Goal: Information Seeking & Learning: Learn about a topic

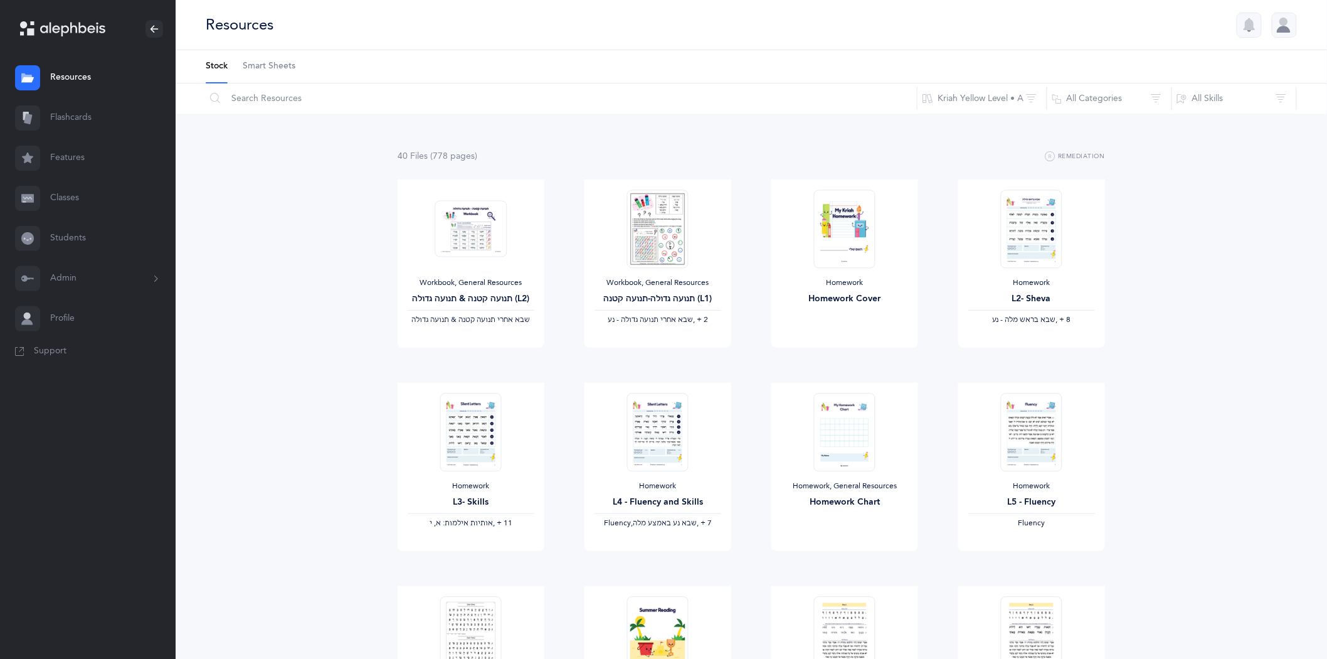
click at [92, 116] on link "Flashcards" at bounding box center [88, 118] width 176 height 40
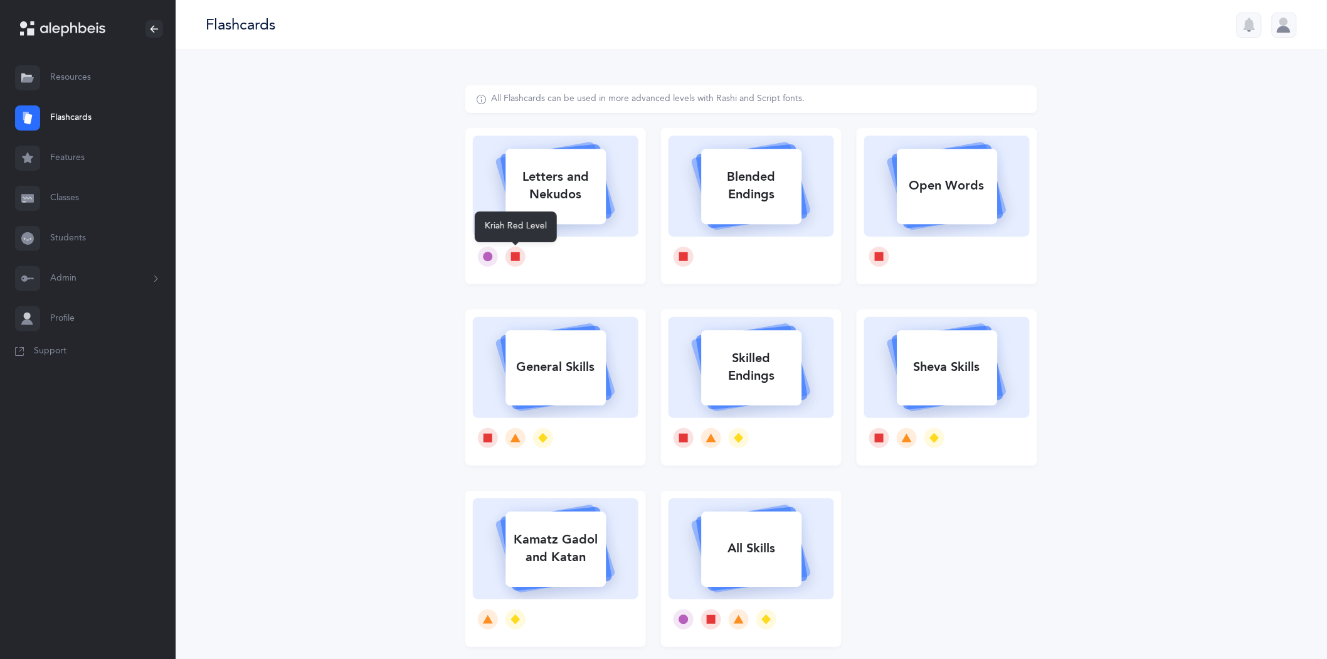
click at [516, 258] on icon at bounding box center [515, 256] width 9 height 9
select select
select select "single"
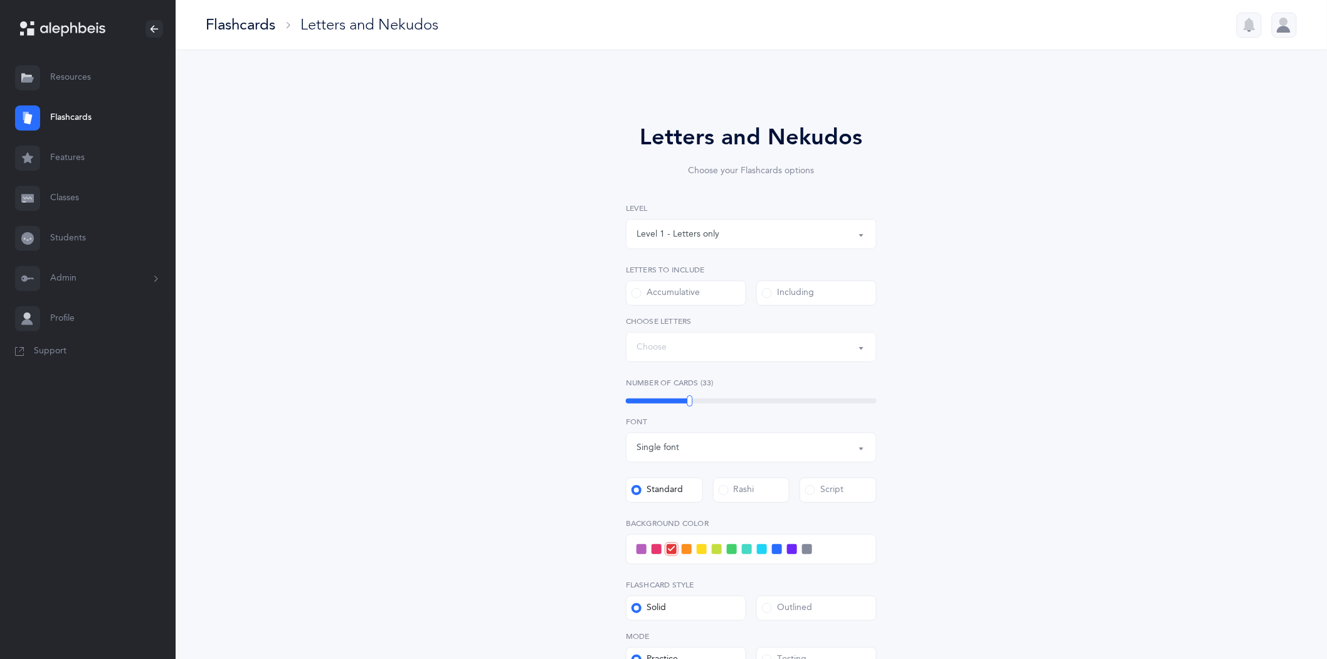
select select "27"
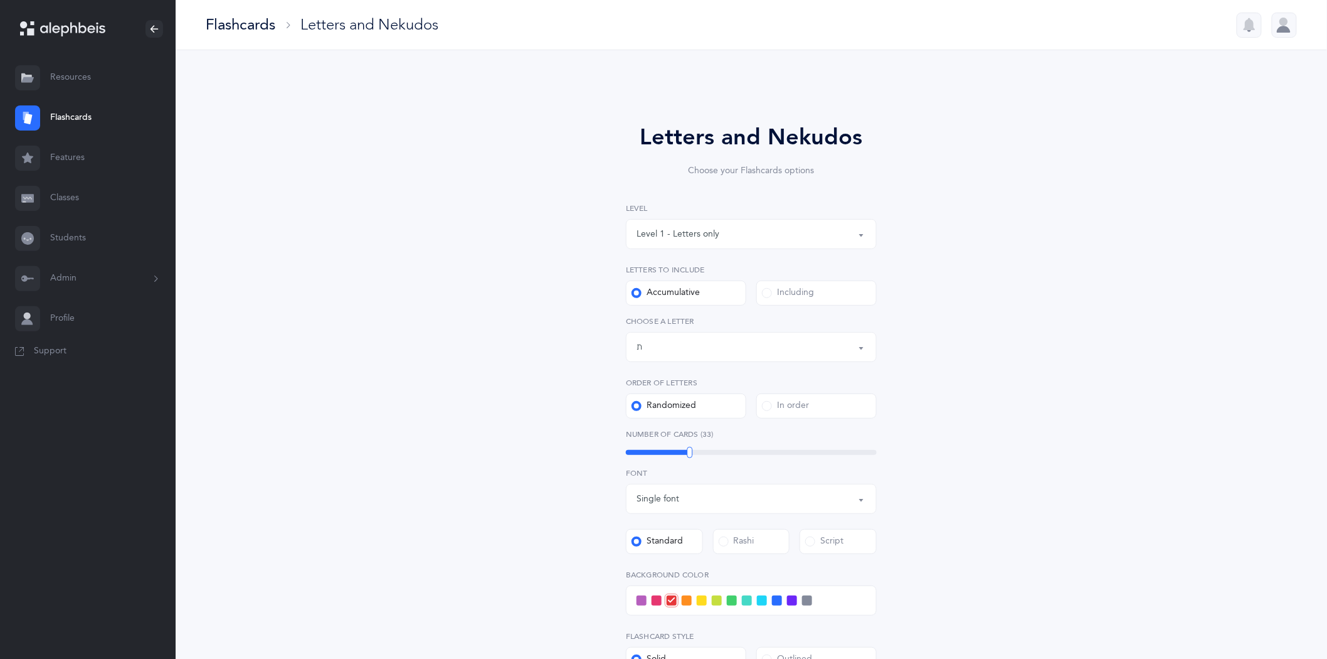
scroll to position [70, 0]
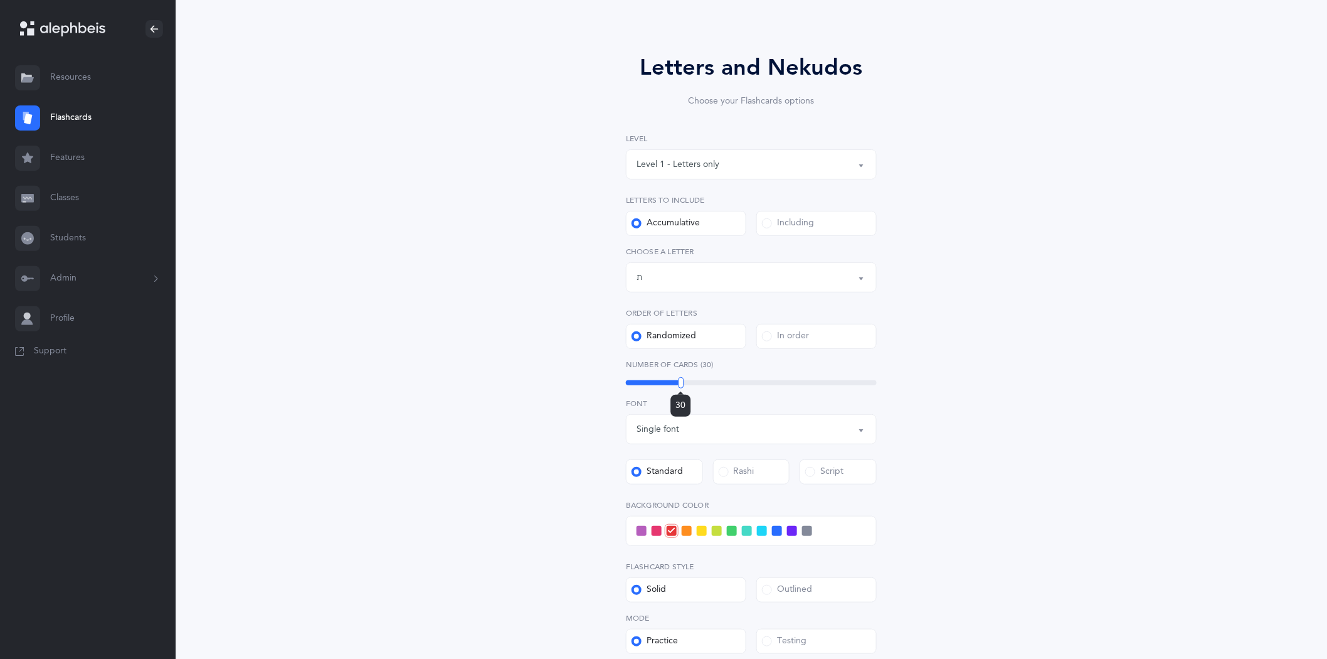
drag, startPoint x: 687, startPoint y: 384, endPoint x: 681, endPoint y: 386, distance: 6.4
click at [681, 386] on div at bounding box center [681, 382] width 6 height 11
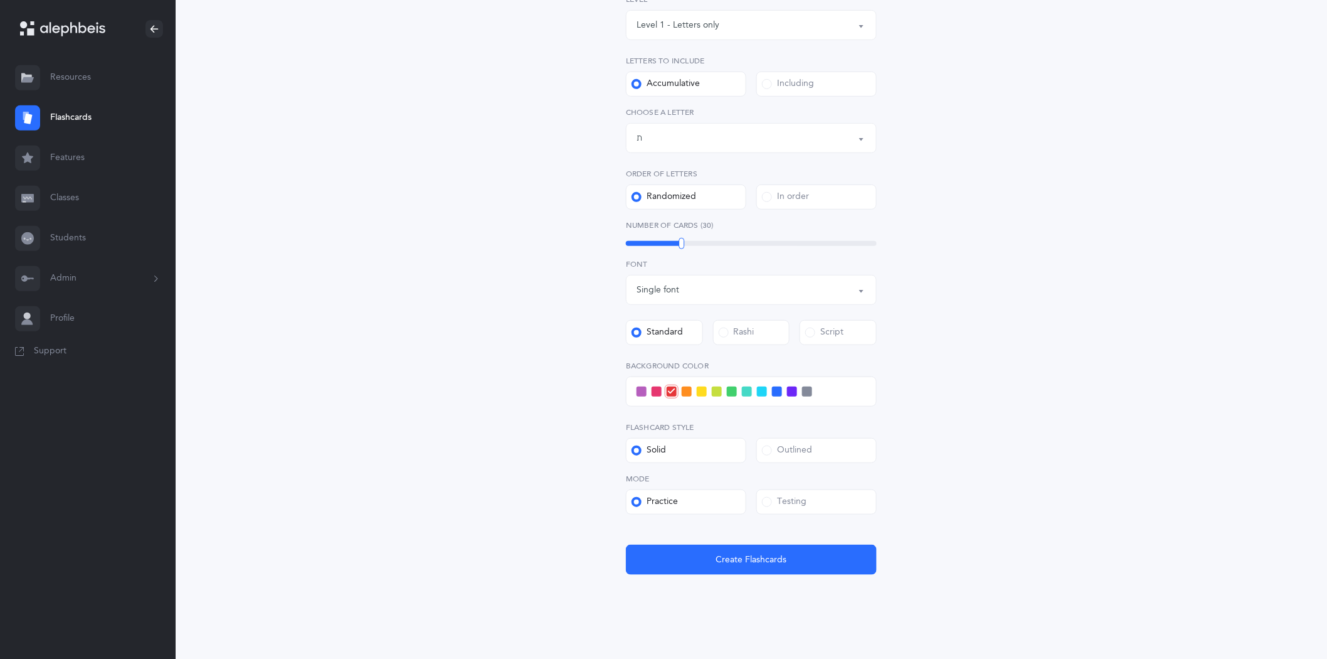
scroll to position [225, 0]
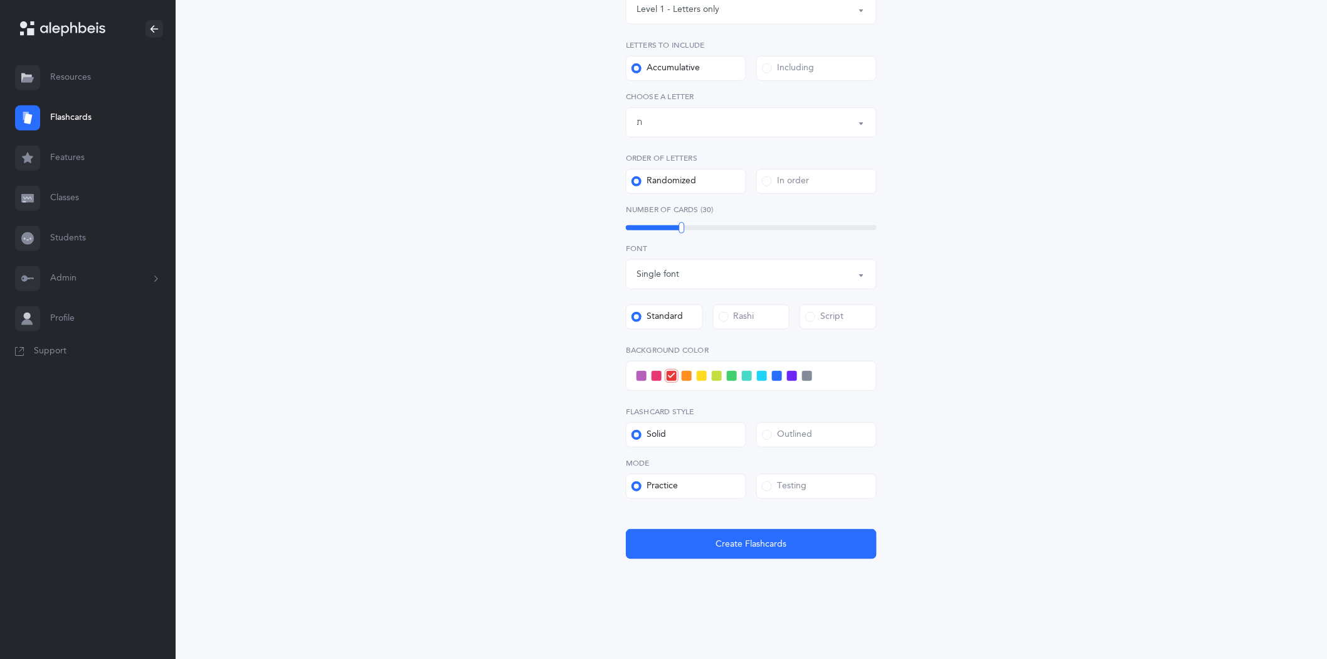
click at [770, 481] on span at bounding box center [767, 486] width 10 height 10
click at [0, 0] on input "Testing" at bounding box center [0, 0] width 0 height 0
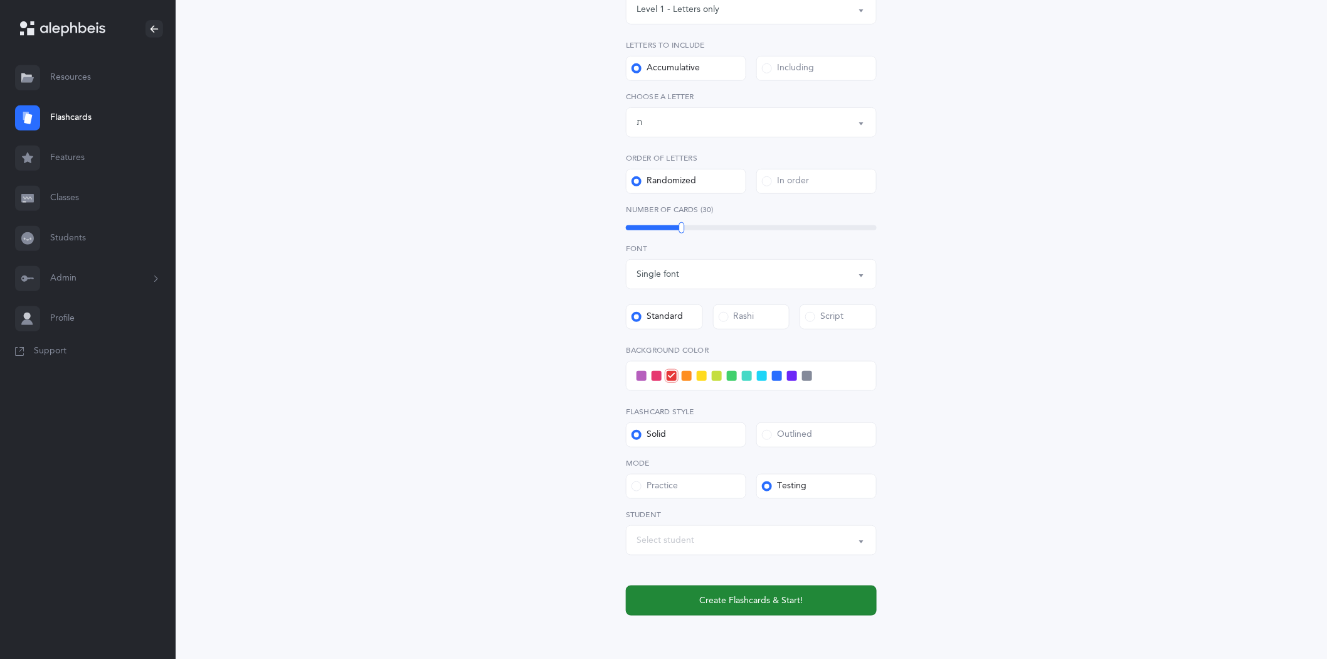
click at [753, 603] on span "Create Flashcards & Start!" at bounding box center [751, 600] width 103 height 13
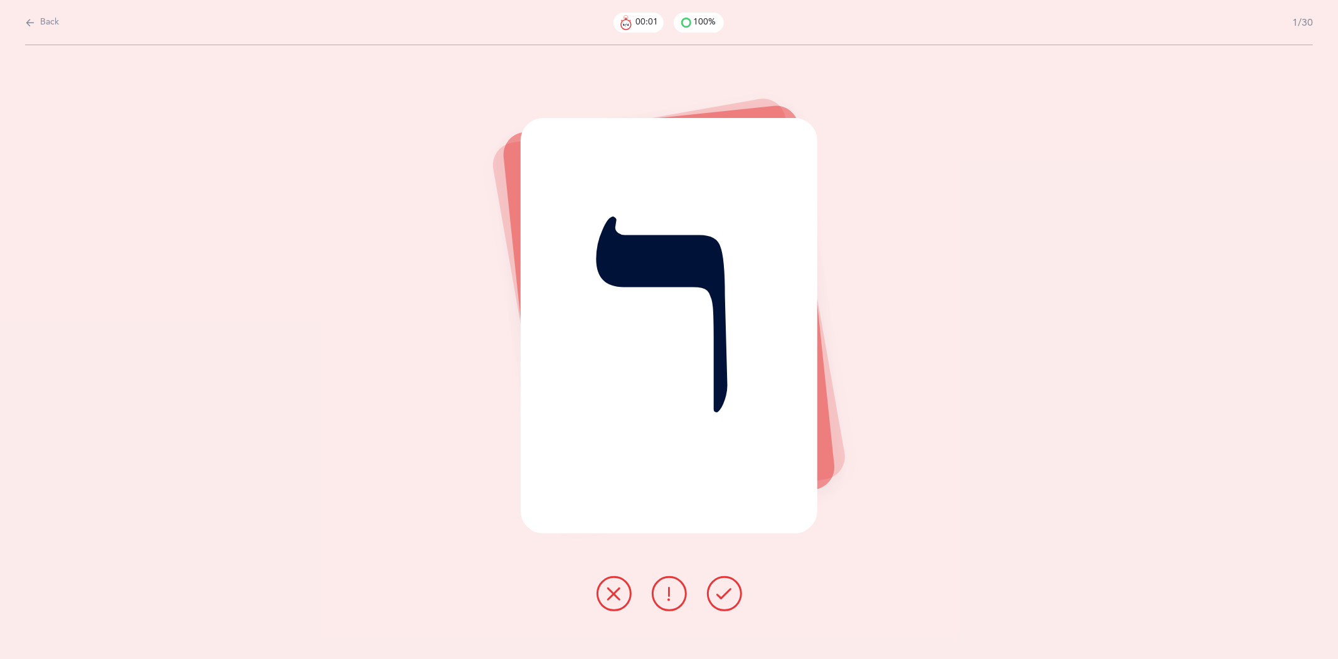
click at [715, 591] on button at bounding box center [724, 593] width 35 height 35
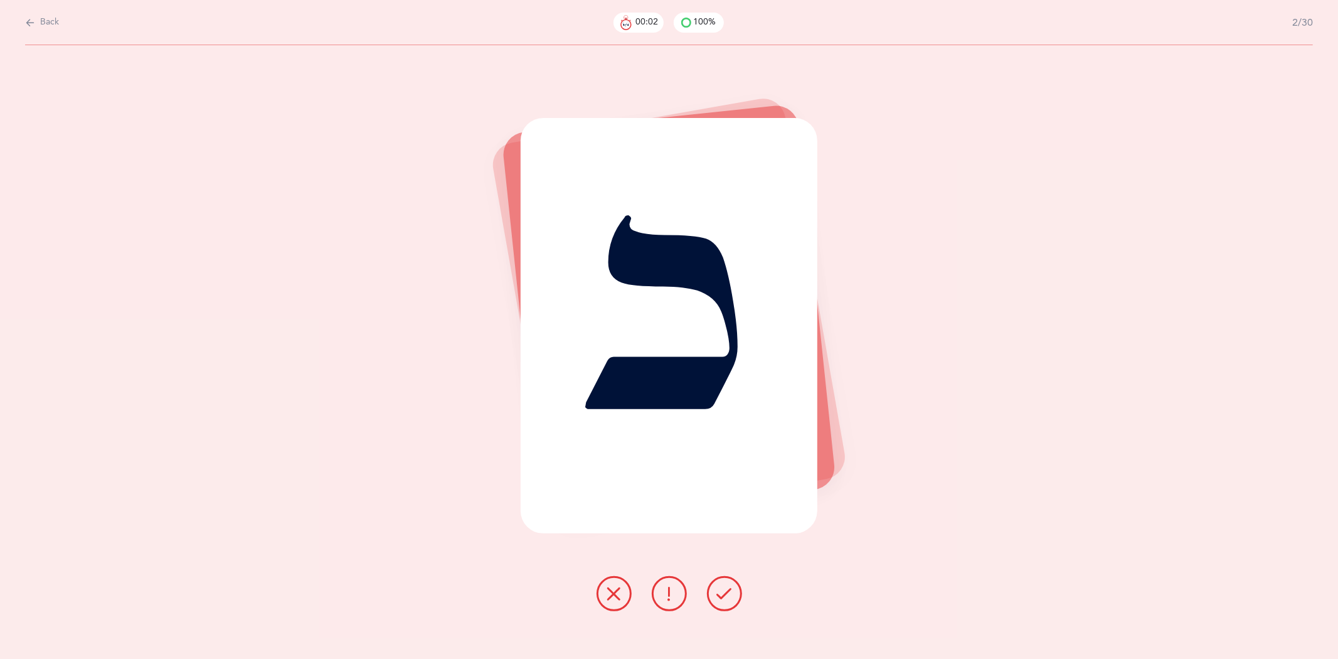
click at [722, 592] on icon at bounding box center [724, 593] width 15 height 15
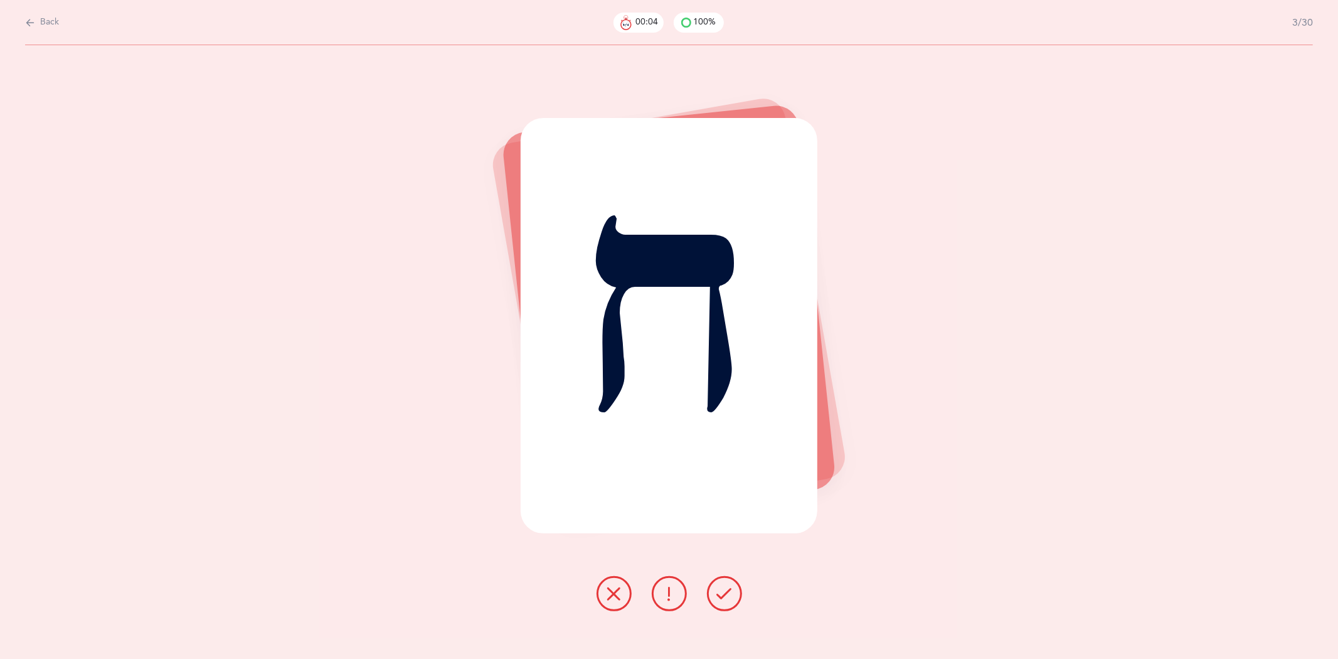
click at [722, 592] on icon at bounding box center [724, 593] width 15 height 15
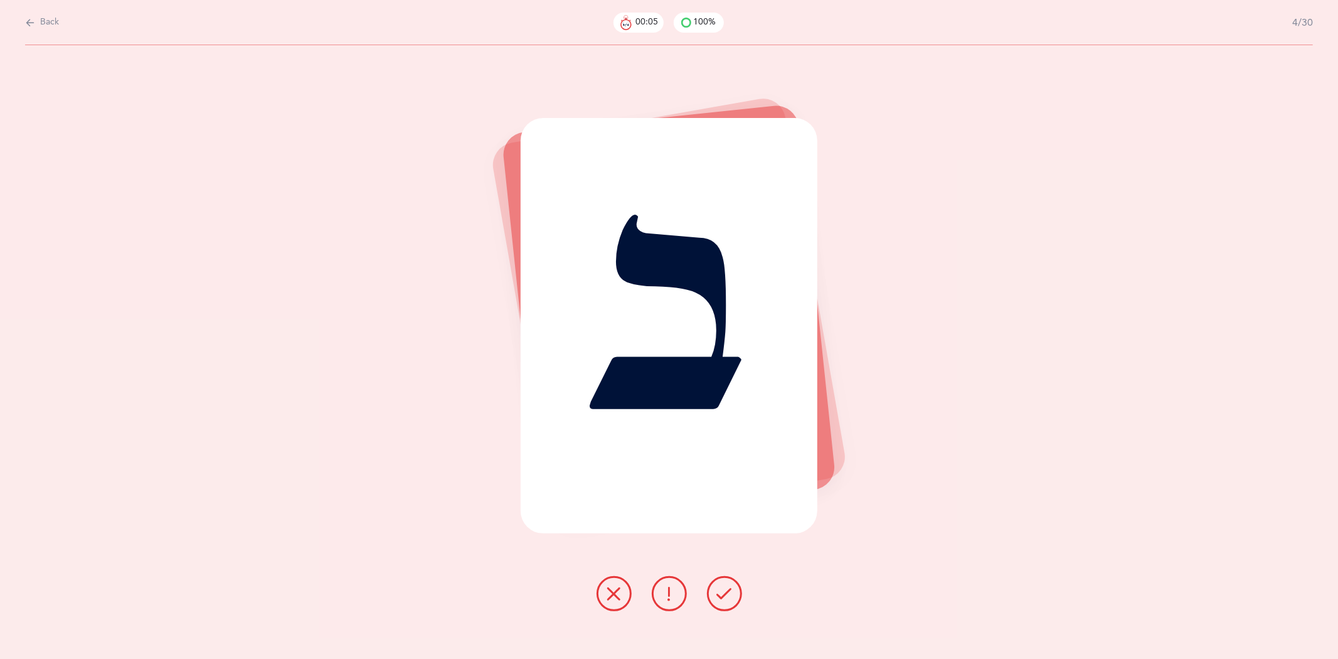
click at [722, 592] on icon at bounding box center [724, 593] width 15 height 15
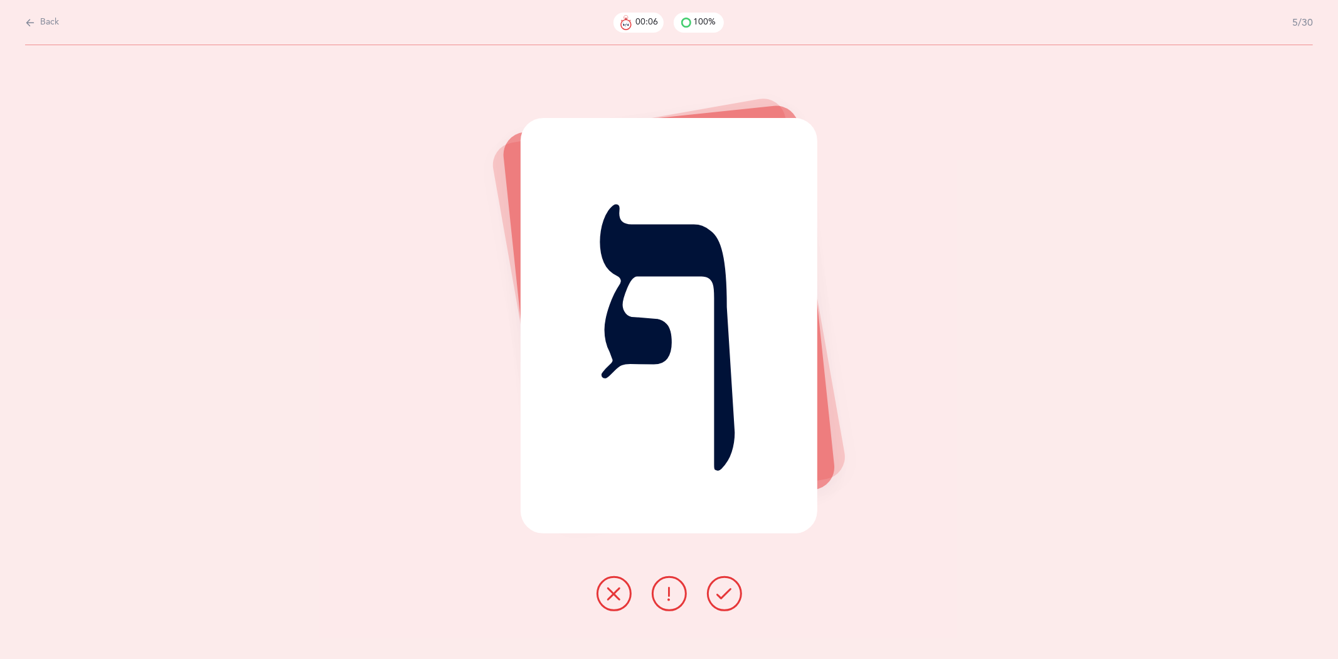
click at [722, 592] on icon at bounding box center [724, 593] width 15 height 15
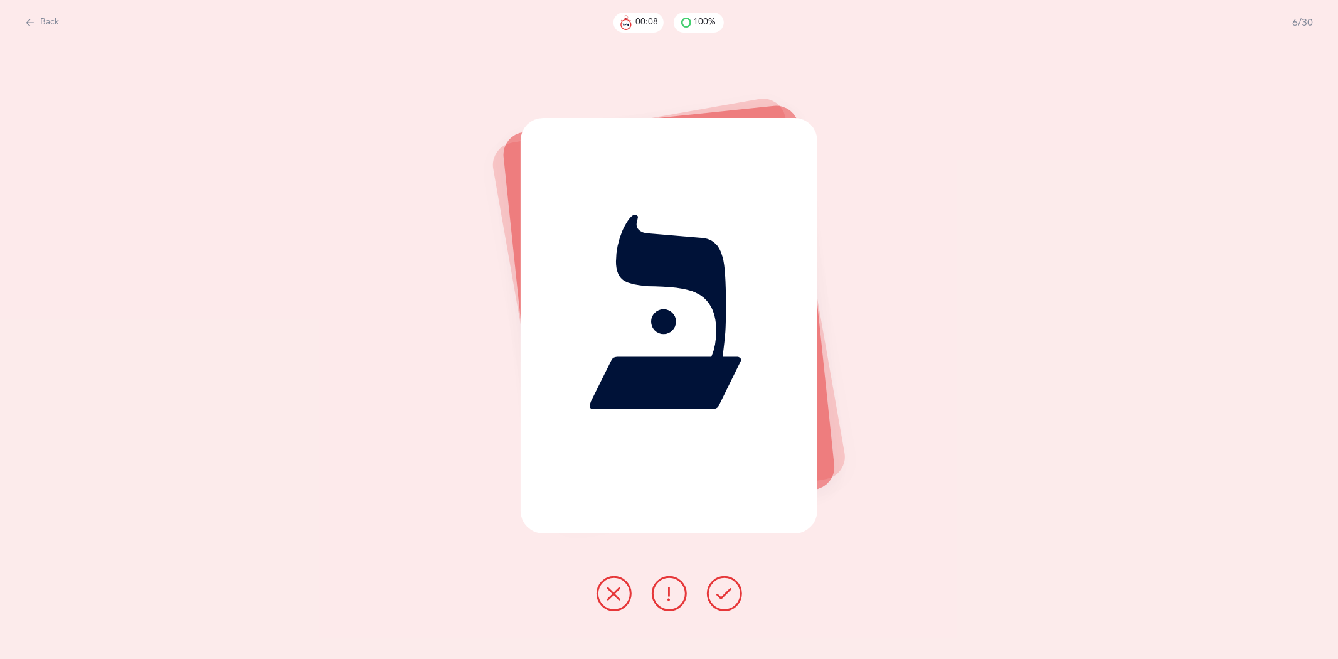
click at [722, 592] on icon at bounding box center [724, 593] width 15 height 15
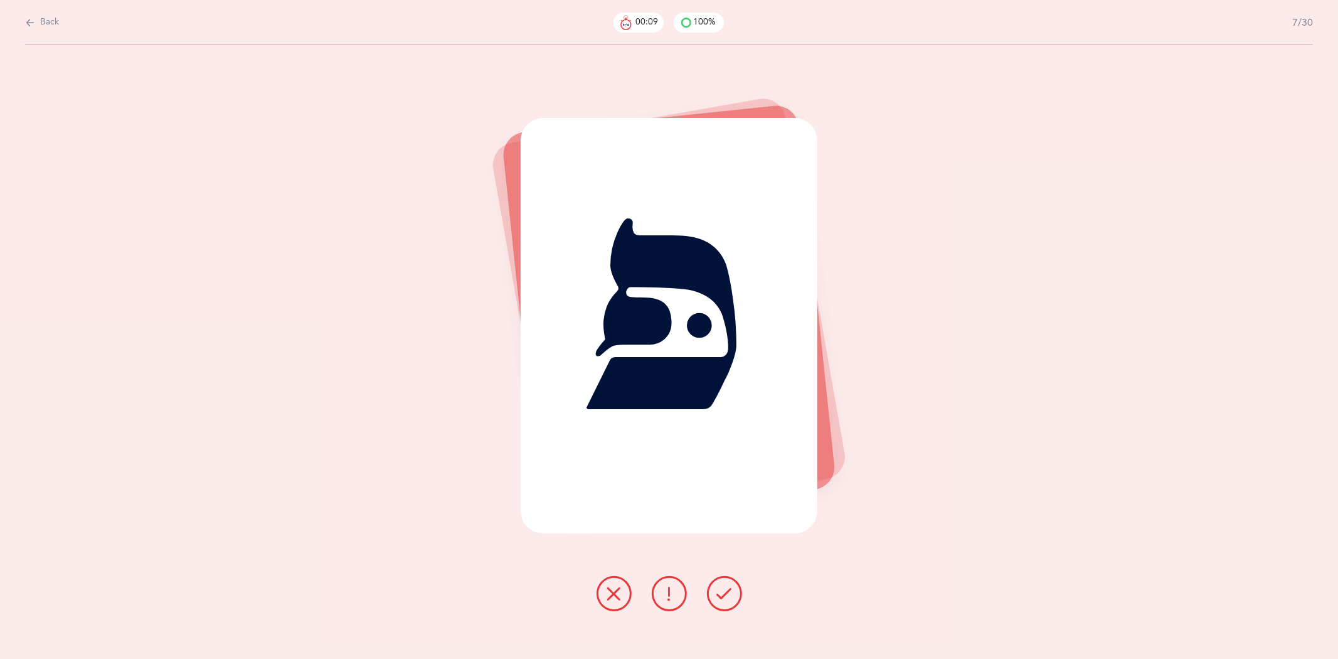
click at [722, 592] on icon at bounding box center [724, 593] width 15 height 15
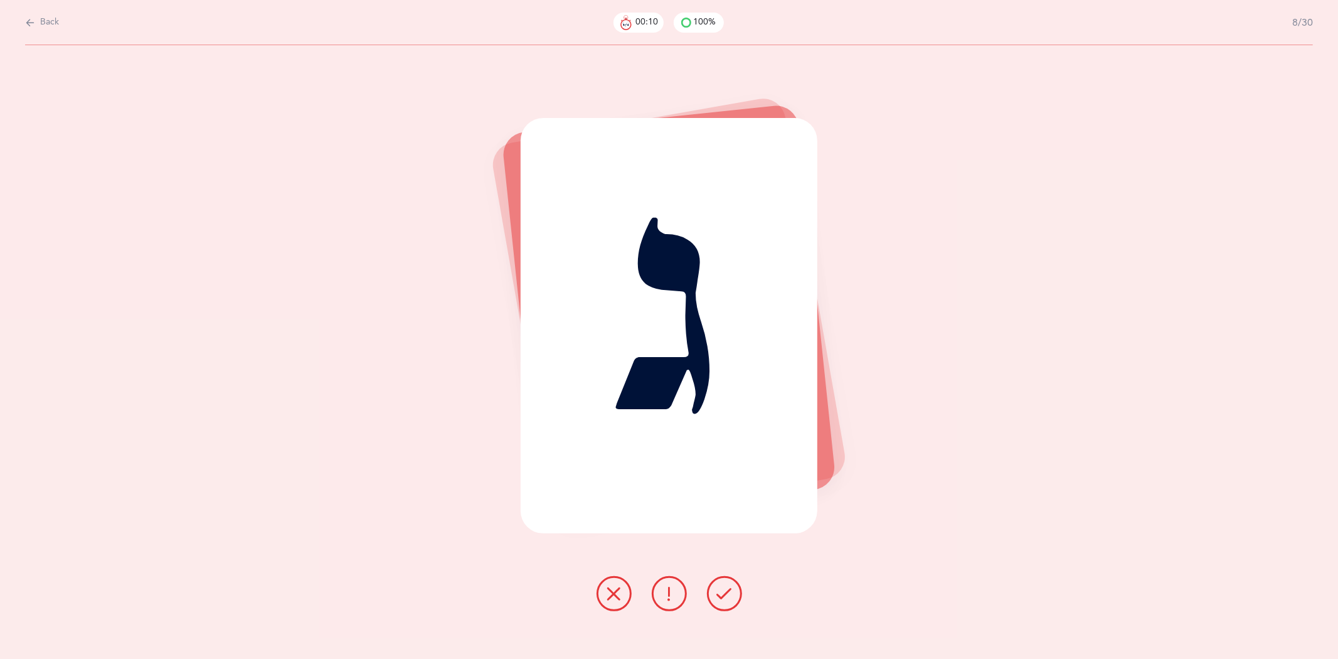
click at [722, 592] on icon at bounding box center [724, 593] width 15 height 15
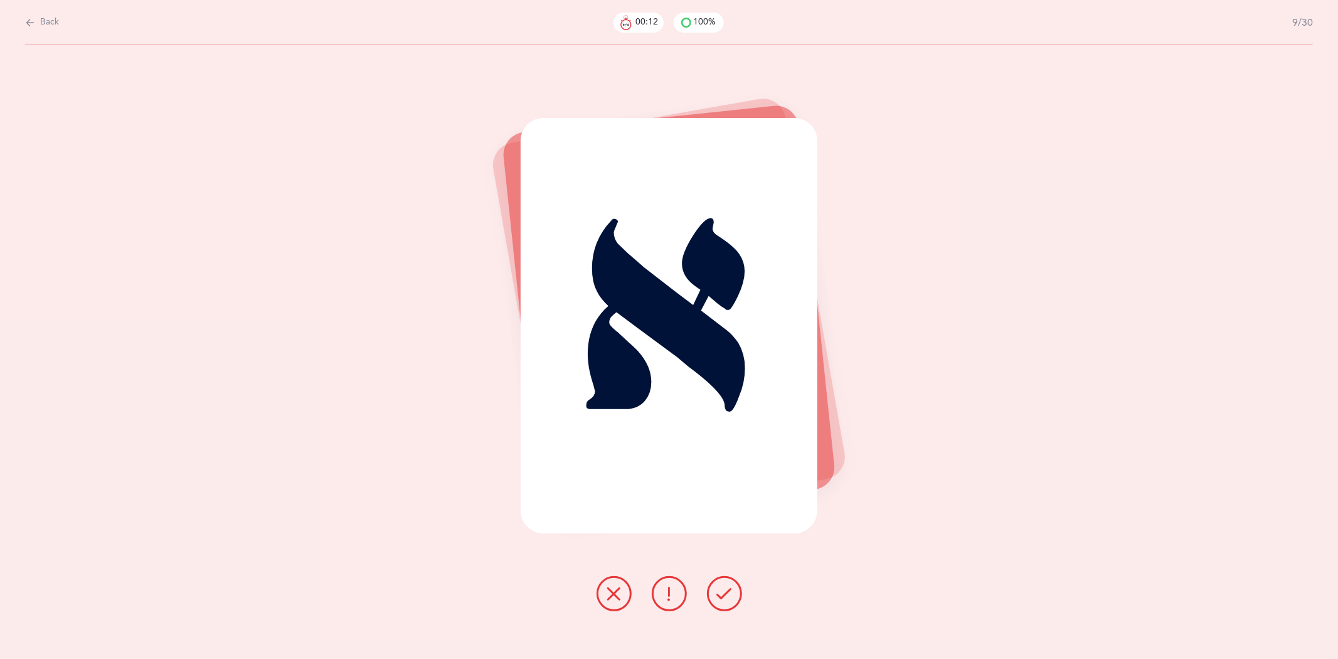
click at [722, 592] on icon at bounding box center [724, 593] width 15 height 15
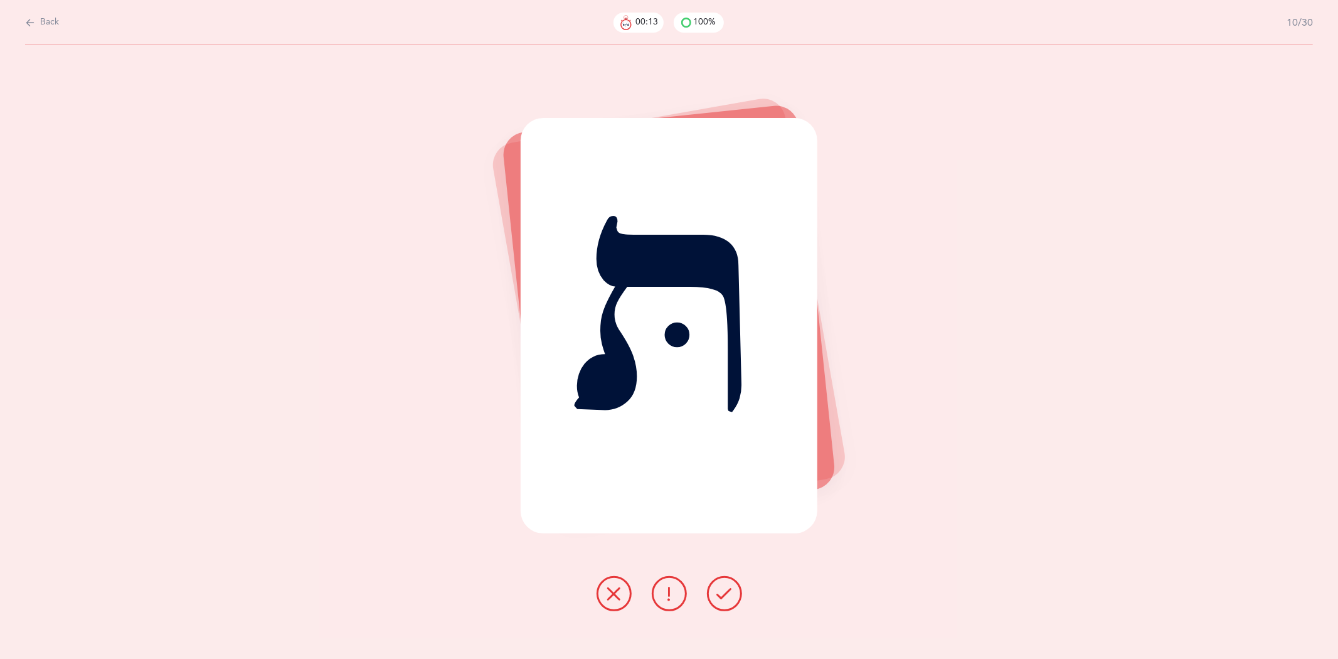
click at [722, 592] on icon at bounding box center [724, 593] width 15 height 15
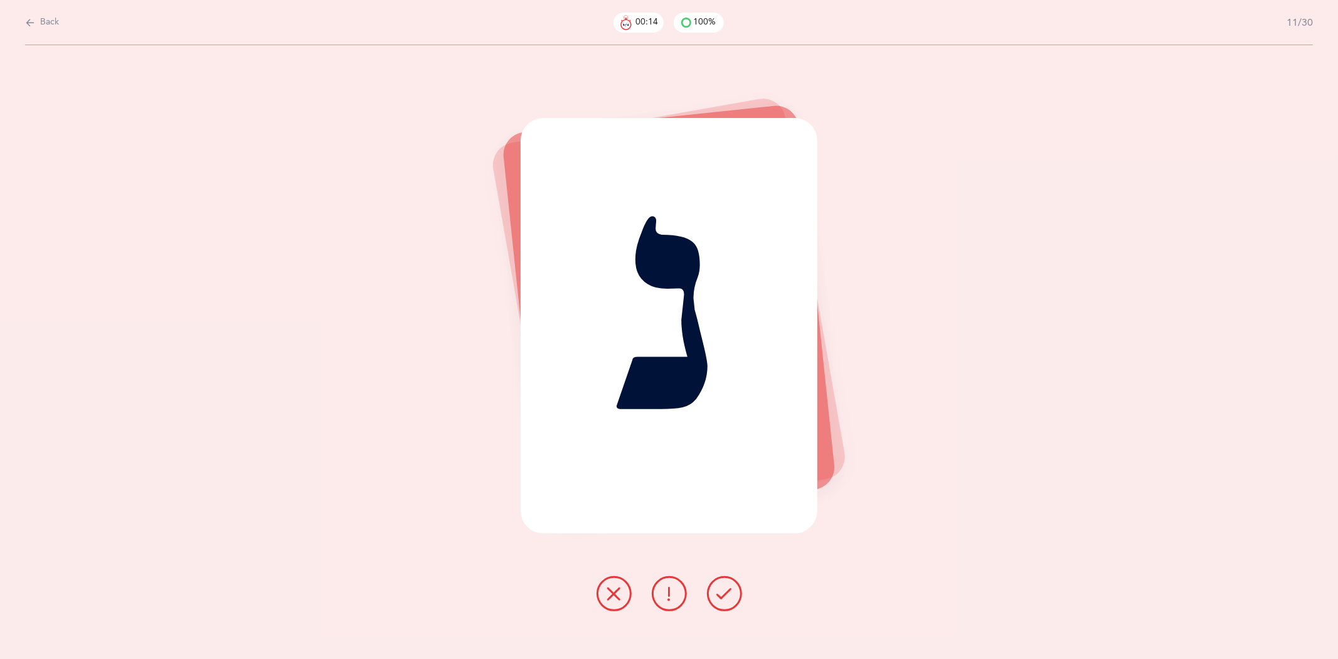
click at [722, 592] on icon at bounding box center [724, 593] width 15 height 15
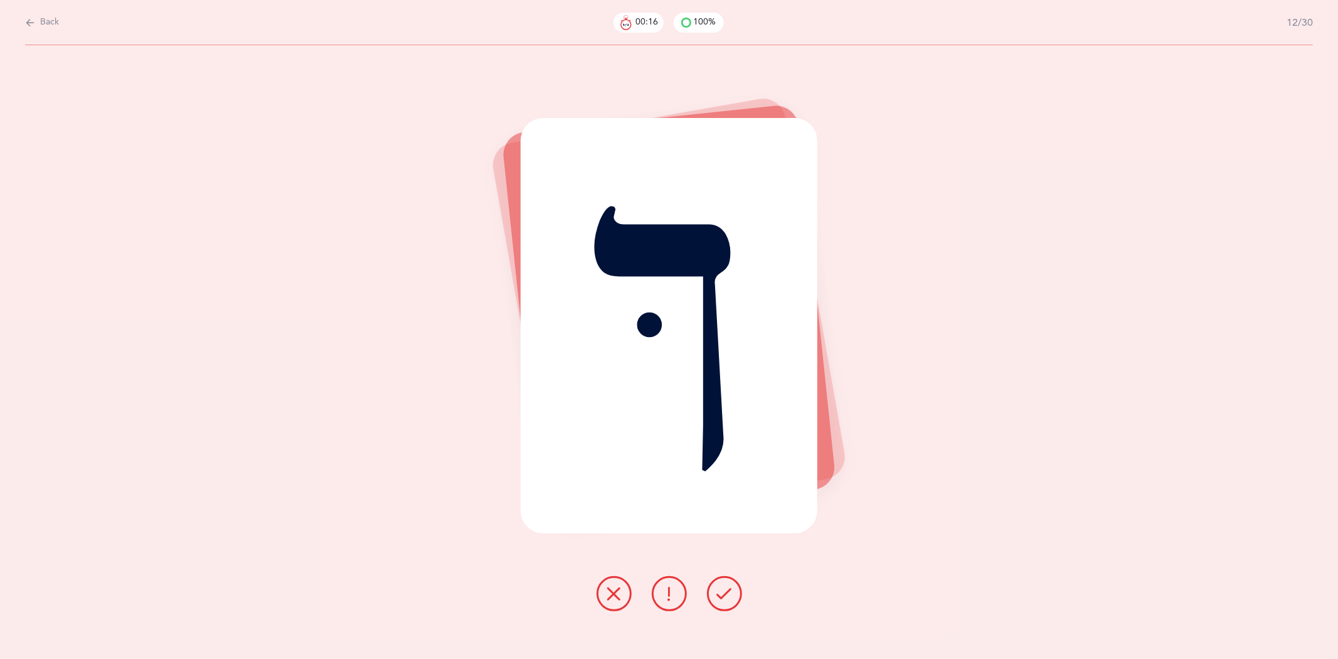
click at [722, 592] on icon at bounding box center [724, 593] width 15 height 15
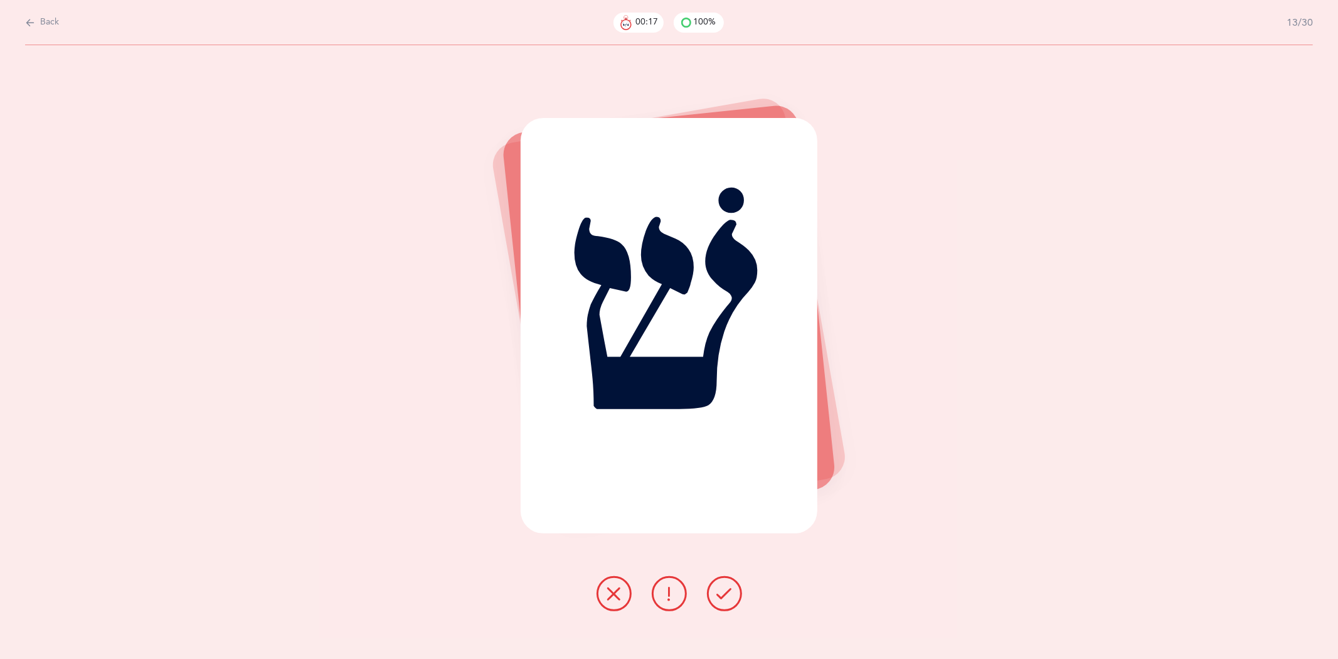
click at [722, 592] on icon at bounding box center [724, 593] width 15 height 15
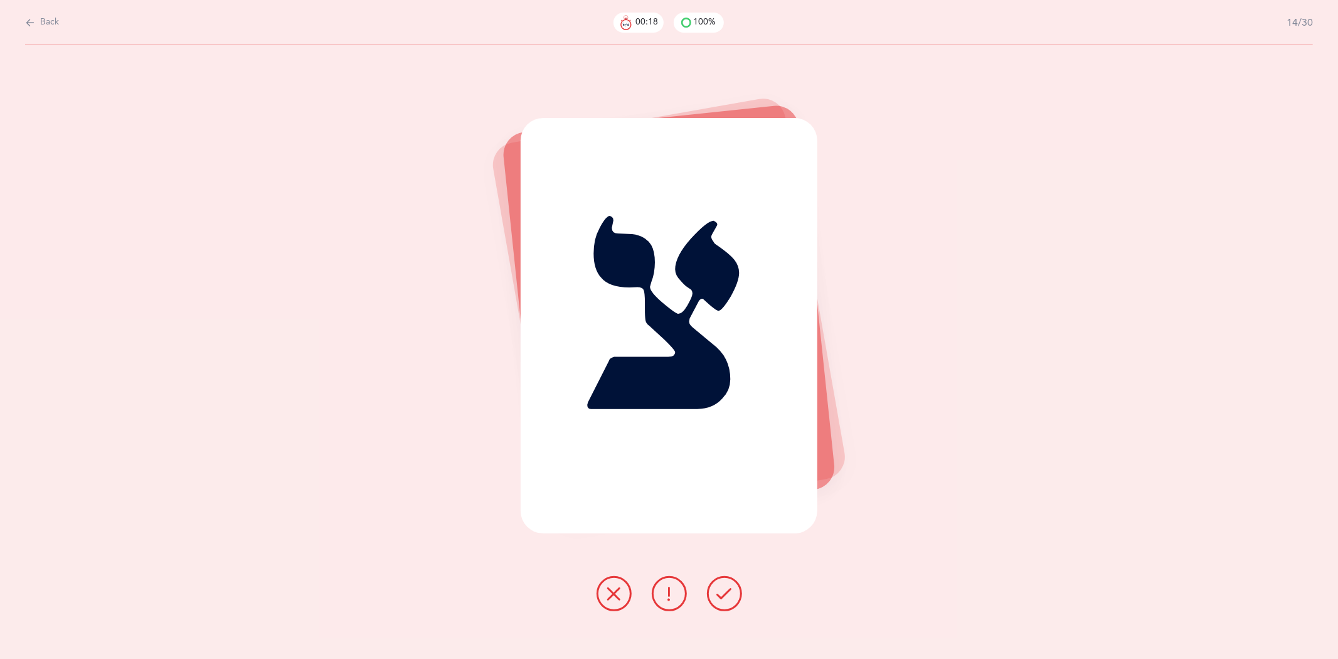
click at [722, 592] on icon at bounding box center [724, 593] width 15 height 15
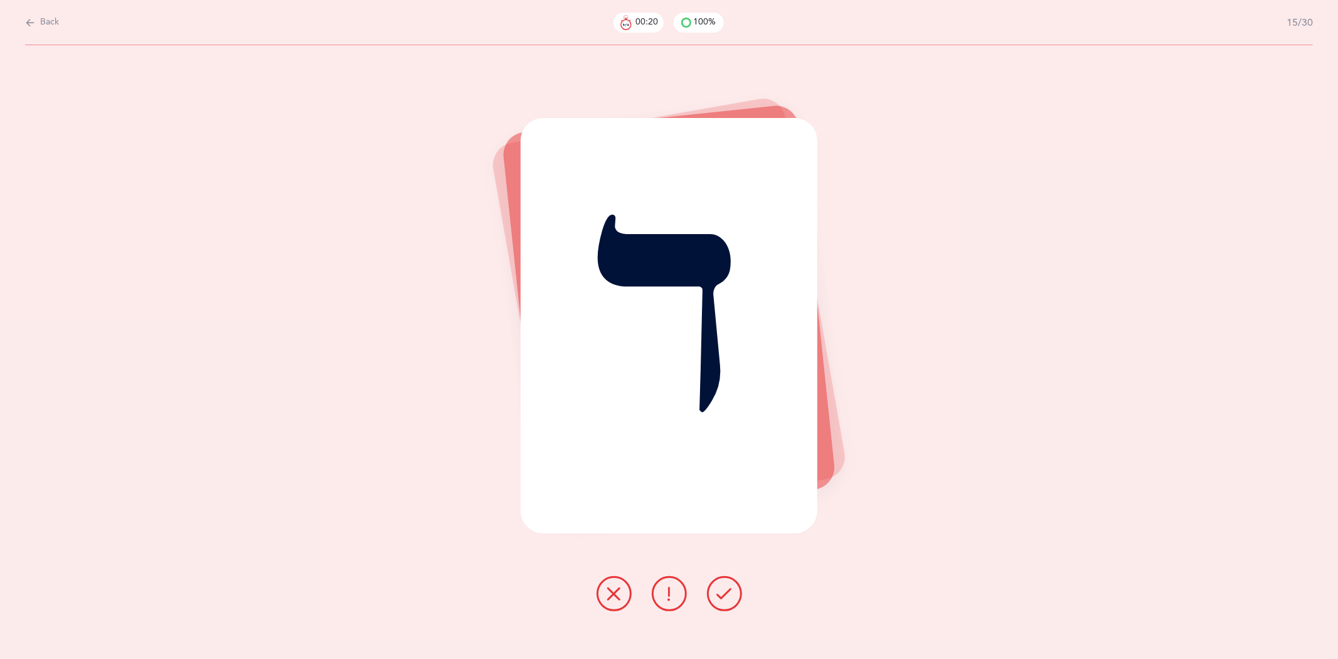
click at [722, 592] on icon at bounding box center [724, 593] width 15 height 15
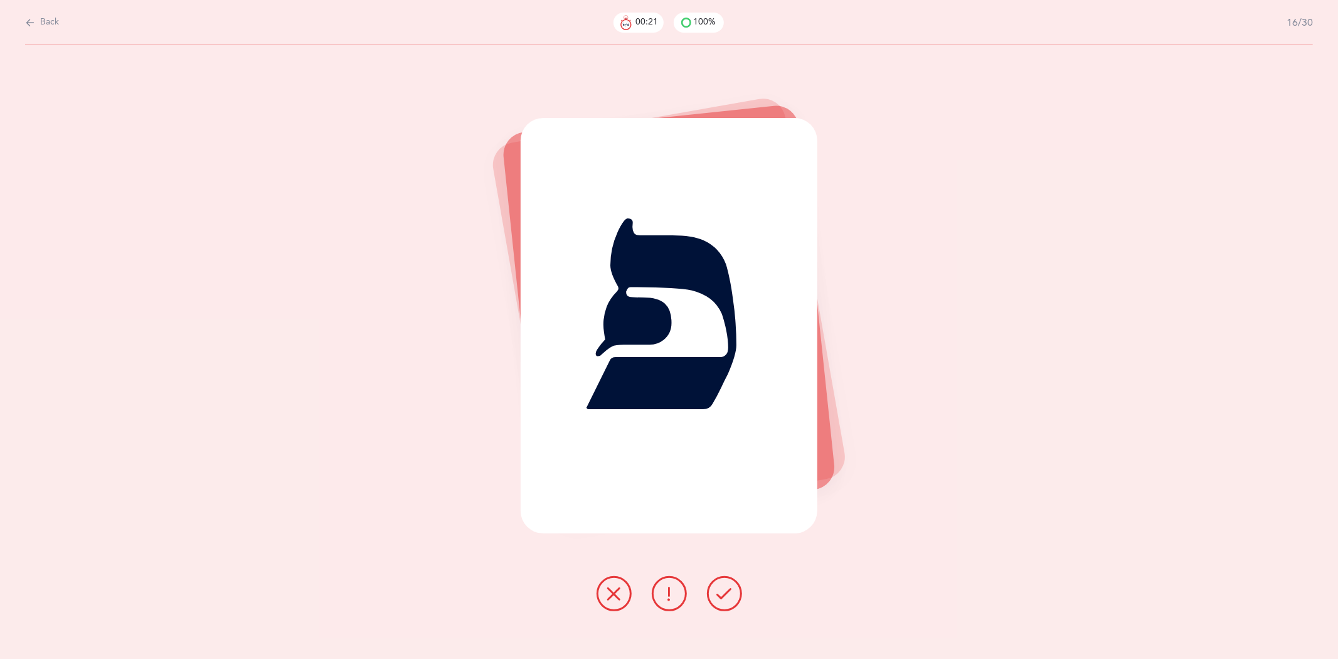
click at [722, 592] on icon at bounding box center [724, 593] width 15 height 15
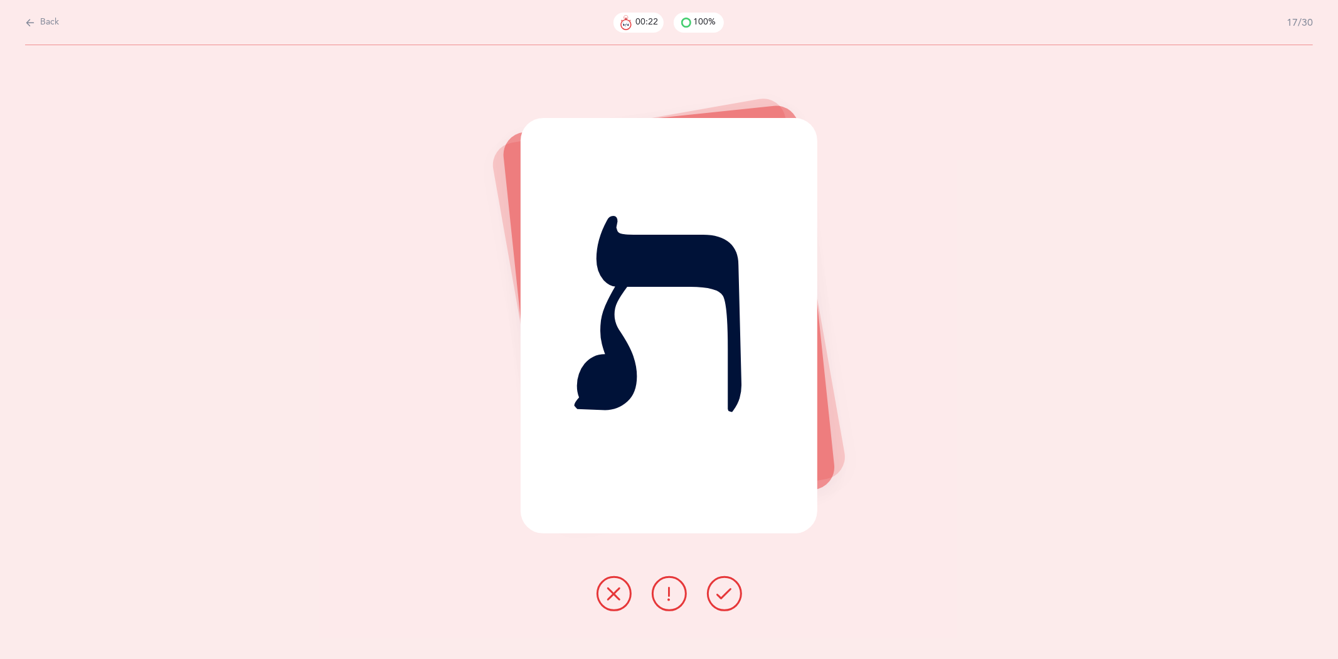
click at [722, 592] on icon at bounding box center [724, 593] width 15 height 15
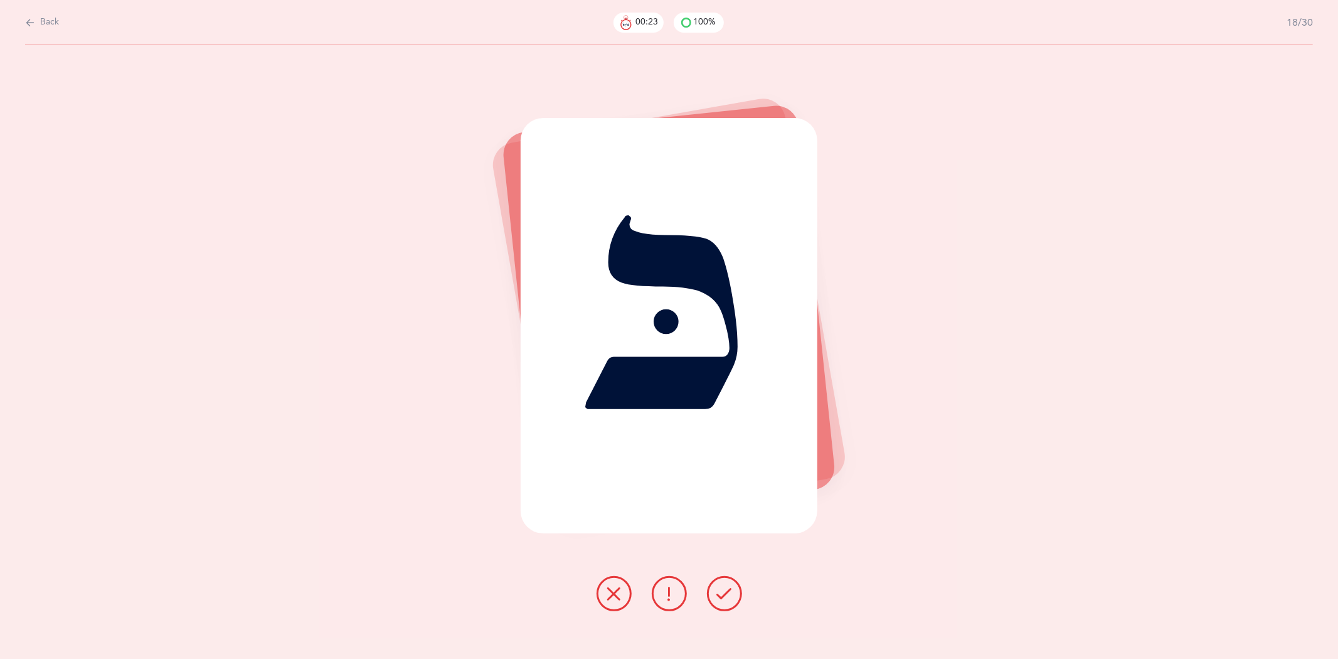
click at [722, 592] on icon at bounding box center [724, 593] width 15 height 15
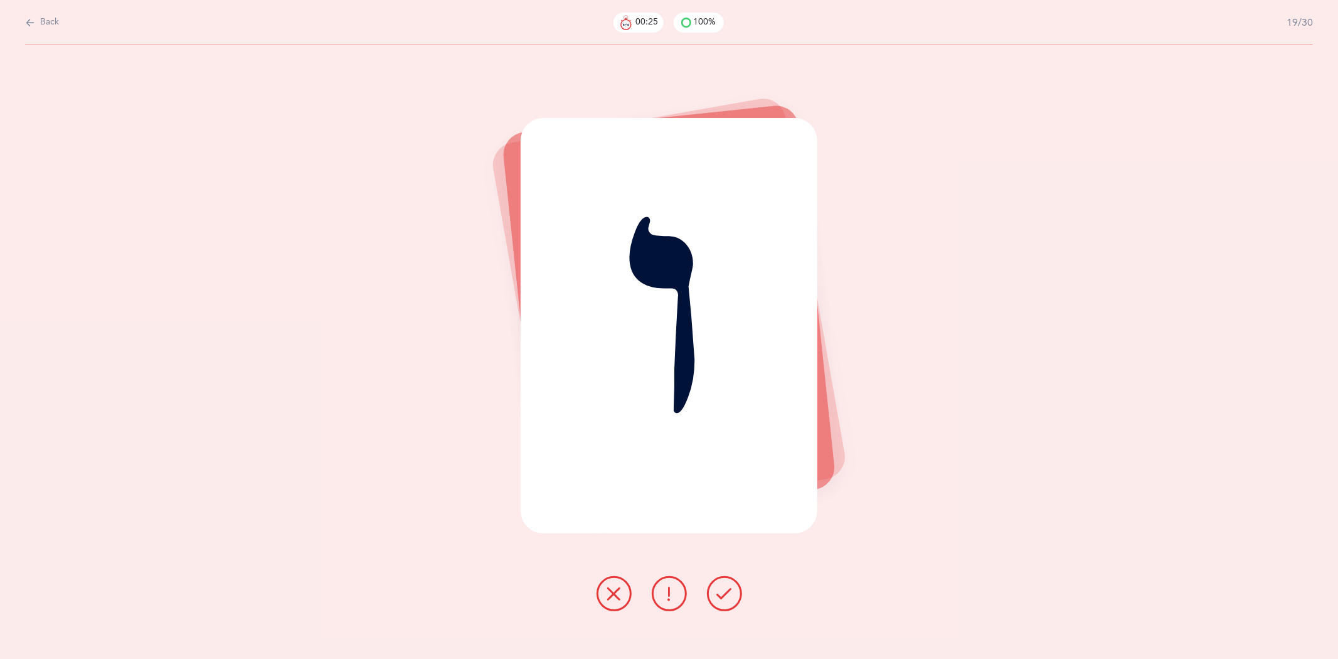
click at [722, 592] on icon at bounding box center [724, 593] width 15 height 15
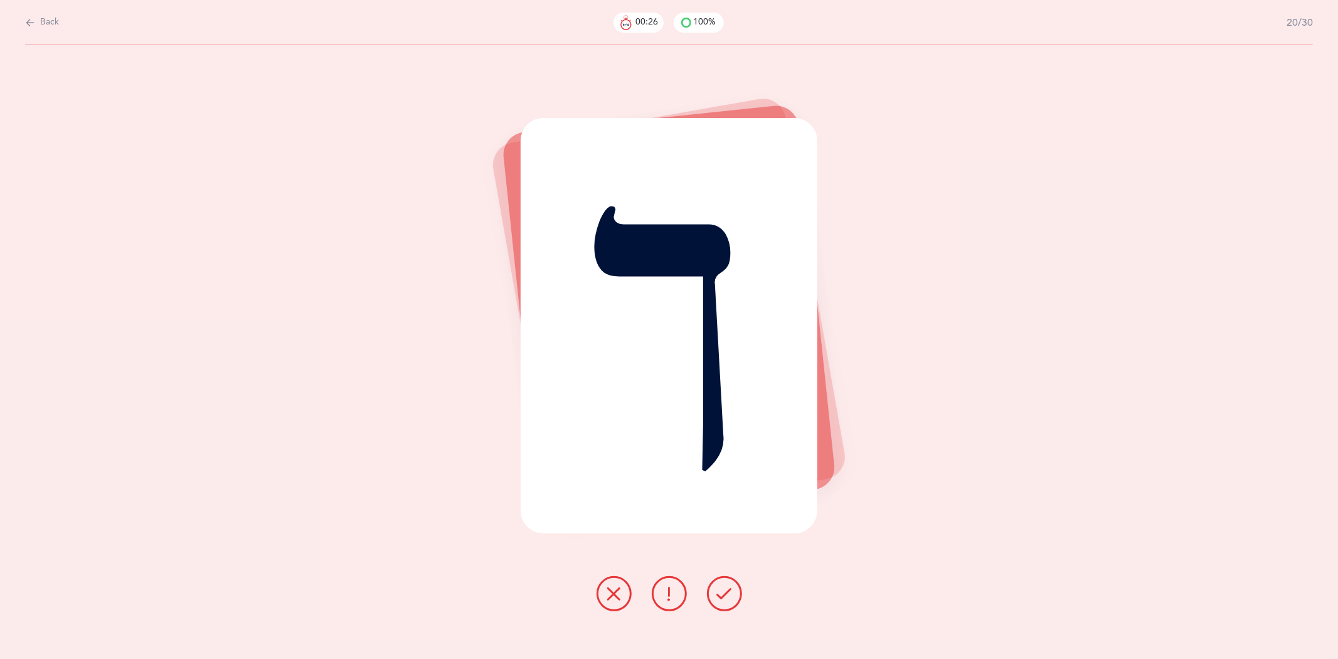
click at [722, 592] on icon at bounding box center [724, 593] width 15 height 15
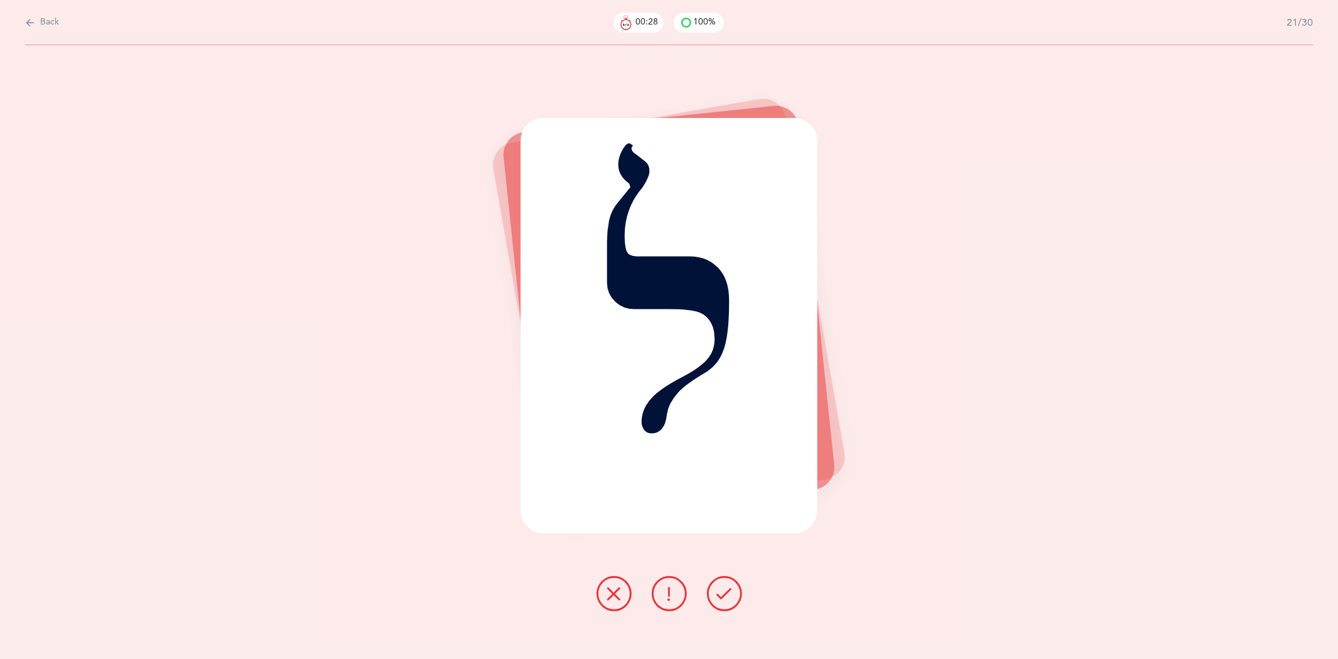
click at [722, 592] on icon at bounding box center [724, 593] width 15 height 15
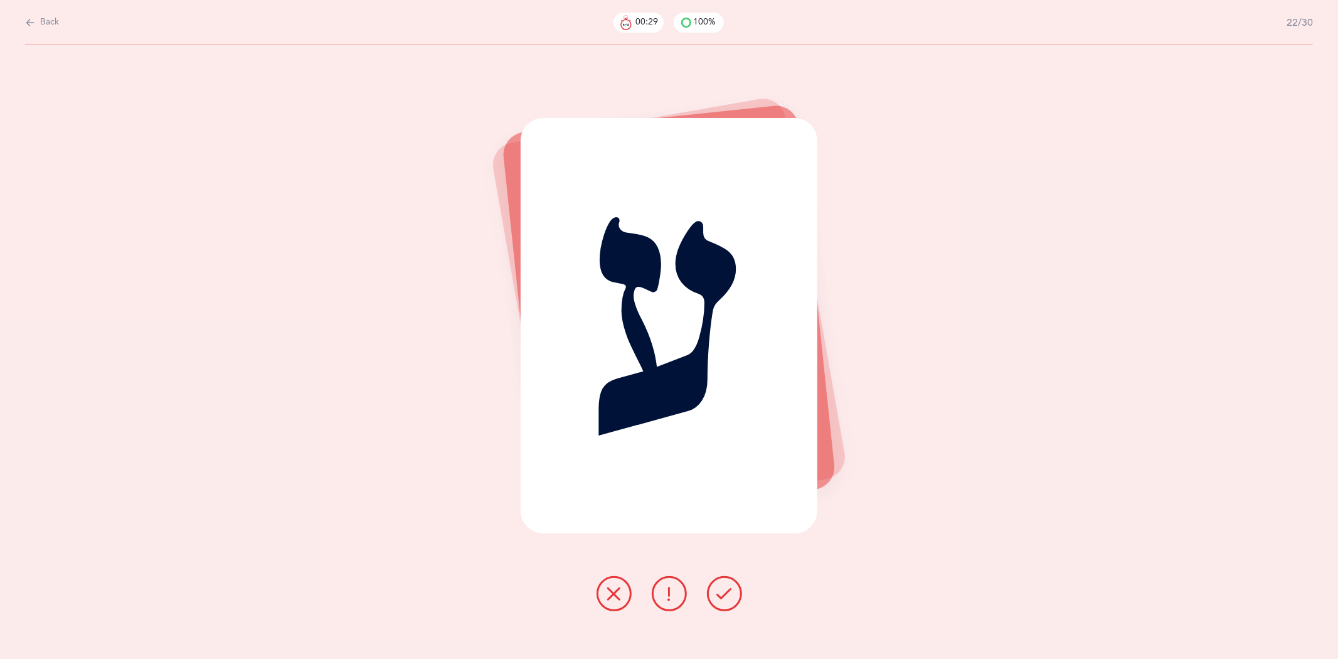
click at [722, 592] on icon at bounding box center [724, 593] width 15 height 15
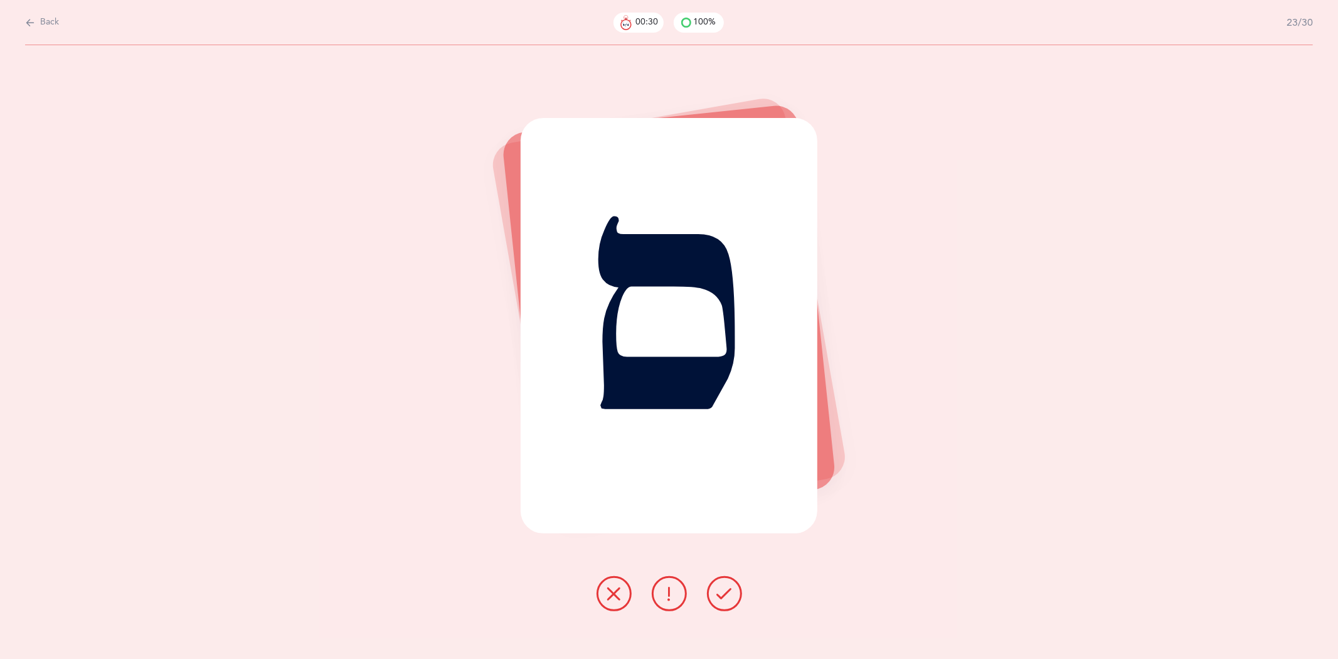
click at [722, 592] on icon at bounding box center [724, 593] width 15 height 15
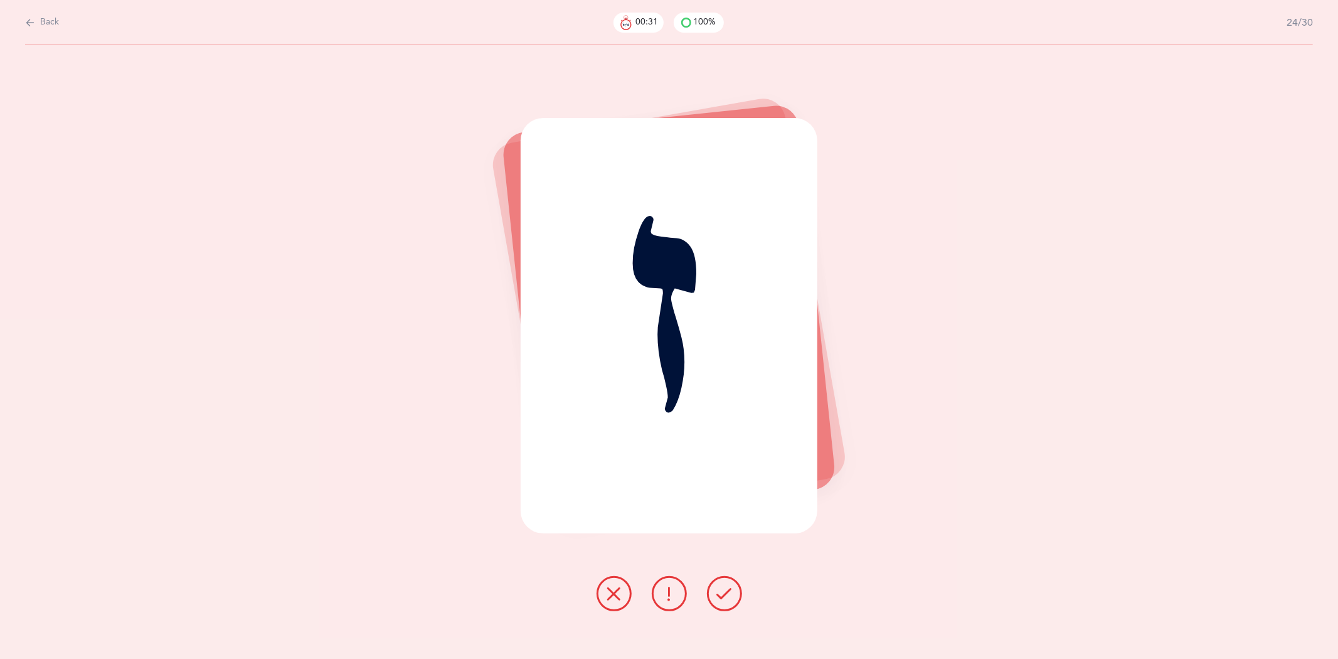
click at [722, 592] on icon at bounding box center [724, 593] width 15 height 15
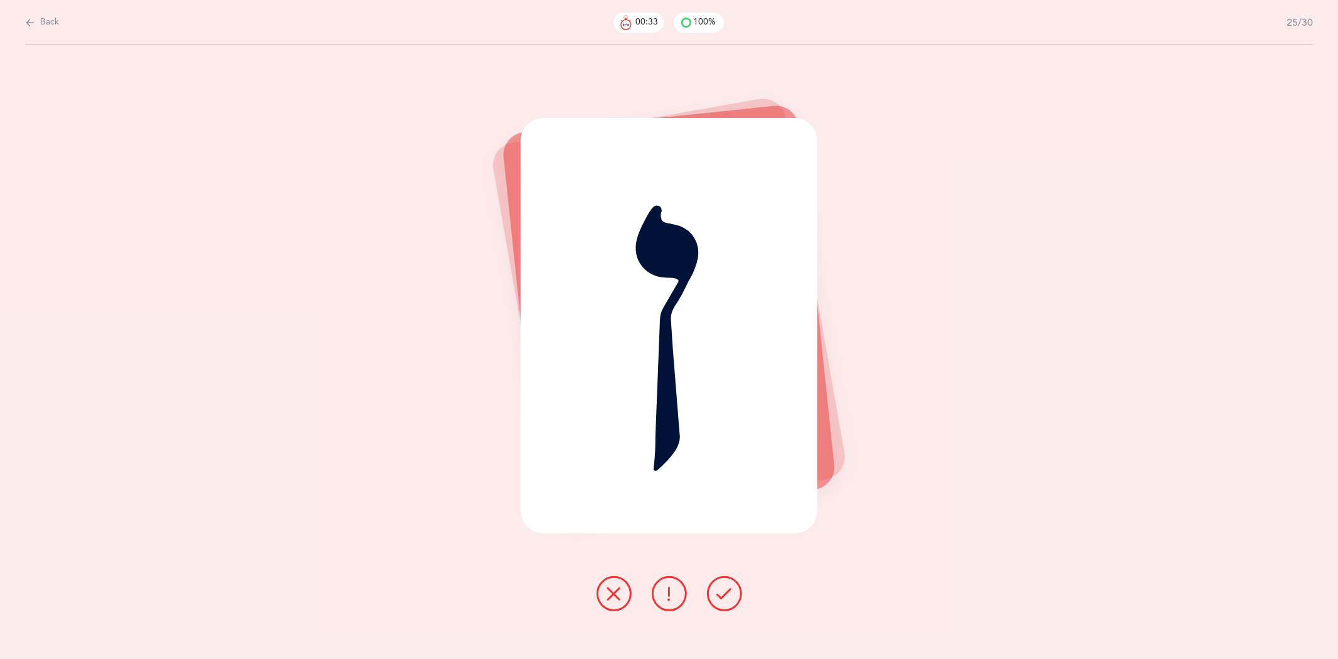
click at [722, 592] on icon at bounding box center [724, 593] width 15 height 15
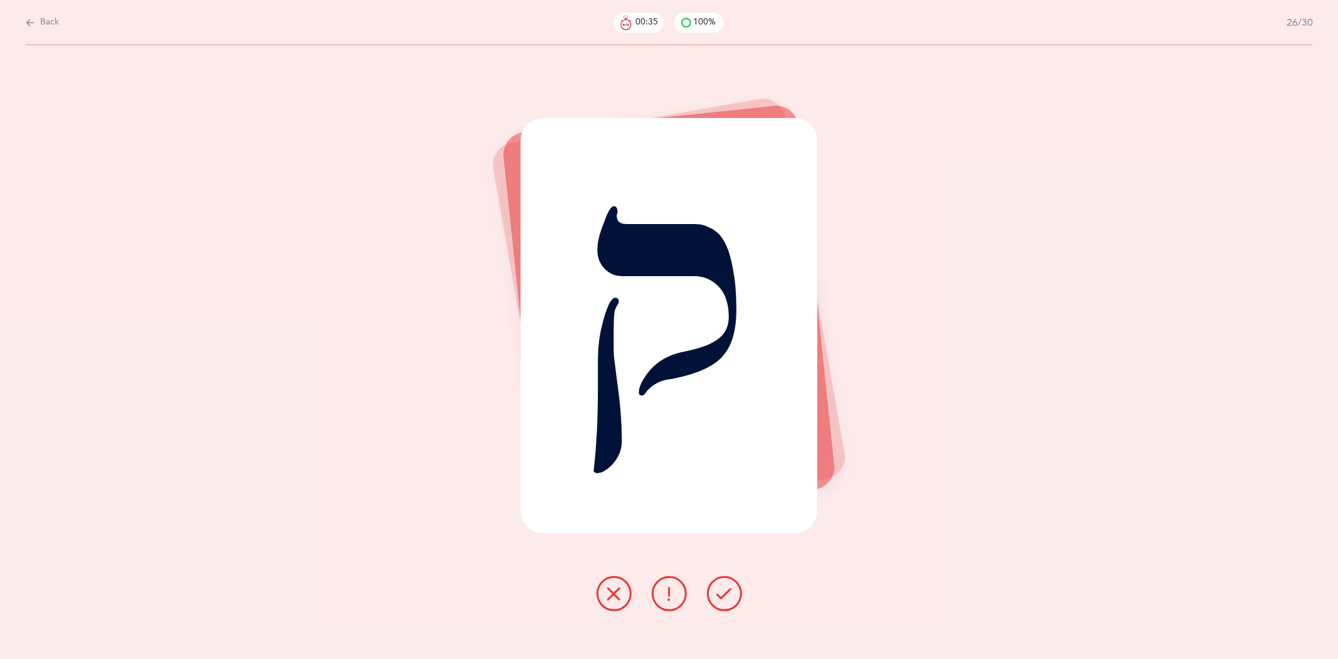
click at [722, 592] on icon at bounding box center [724, 593] width 15 height 15
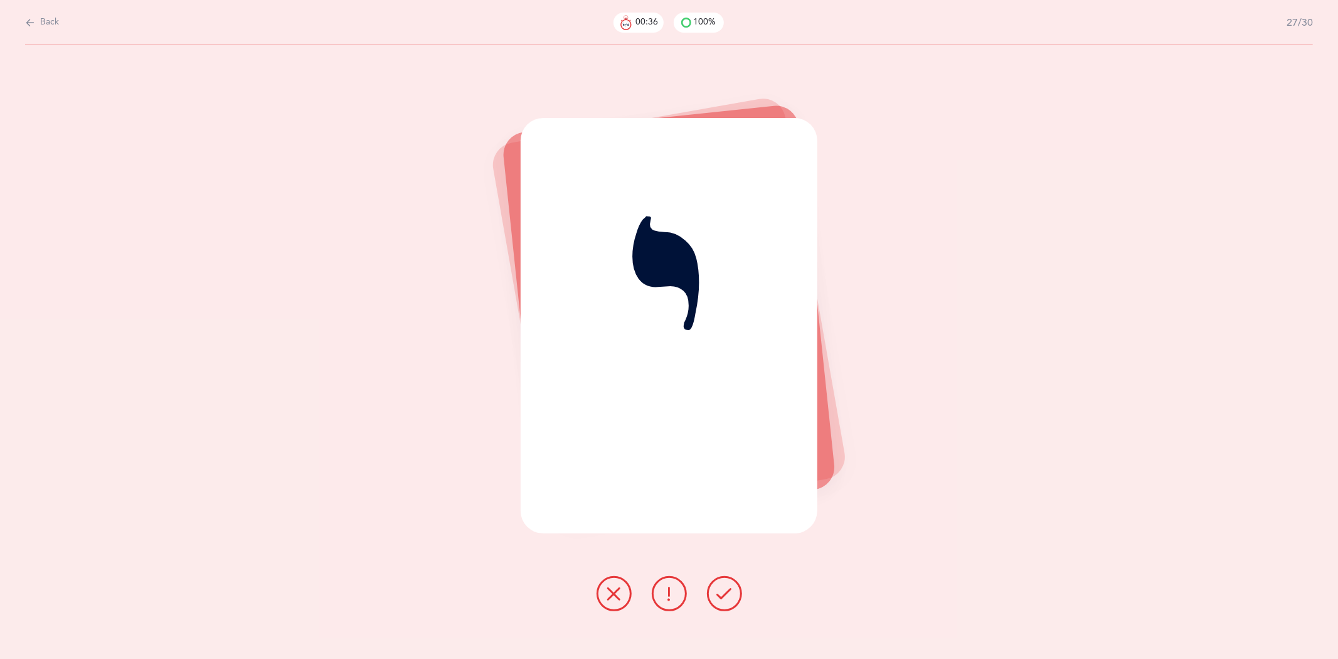
click at [722, 592] on icon at bounding box center [724, 593] width 15 height 15
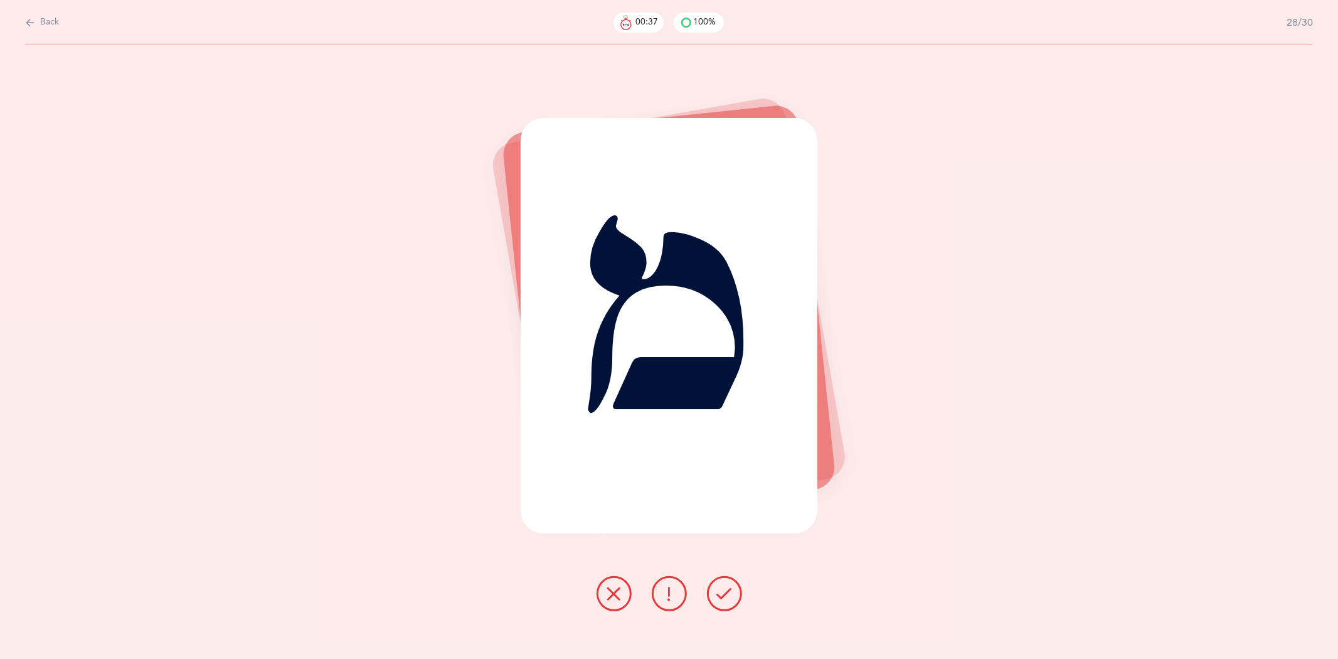
click at [722, 592] on icon at bounding box center [724, 593] width 15 height 15
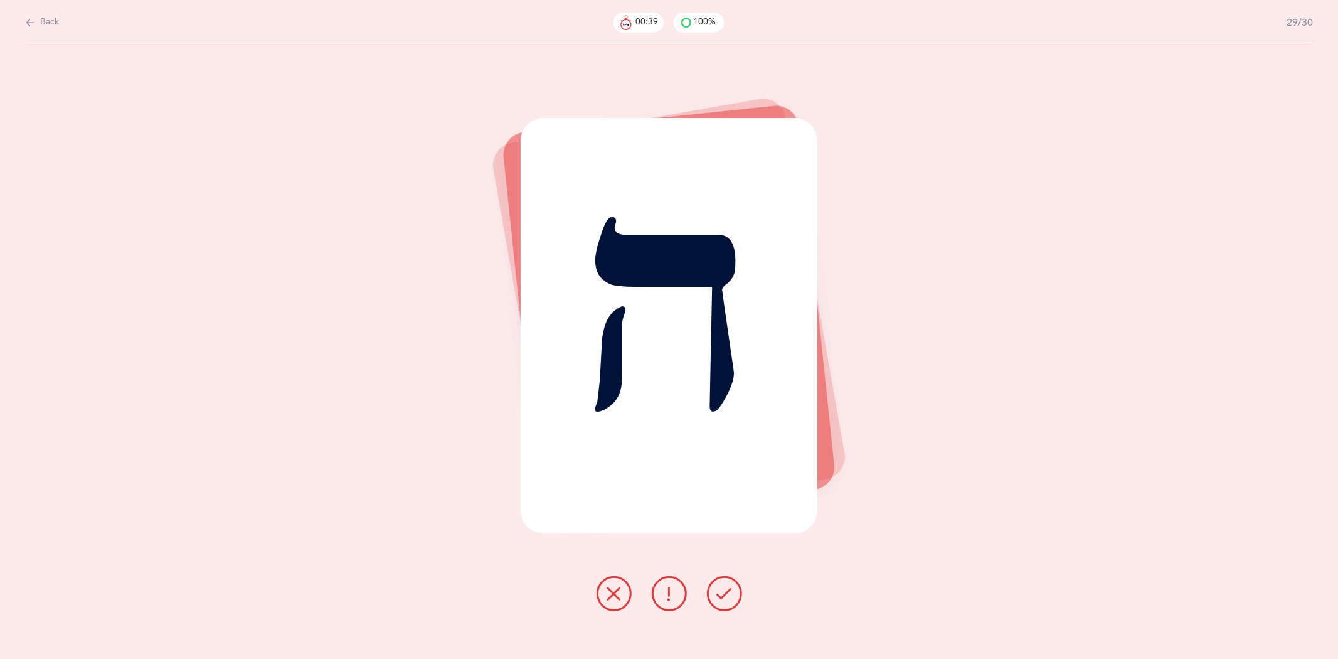
click at [722, 592] on icon at bounding box center [724, 593] width 15 height 15
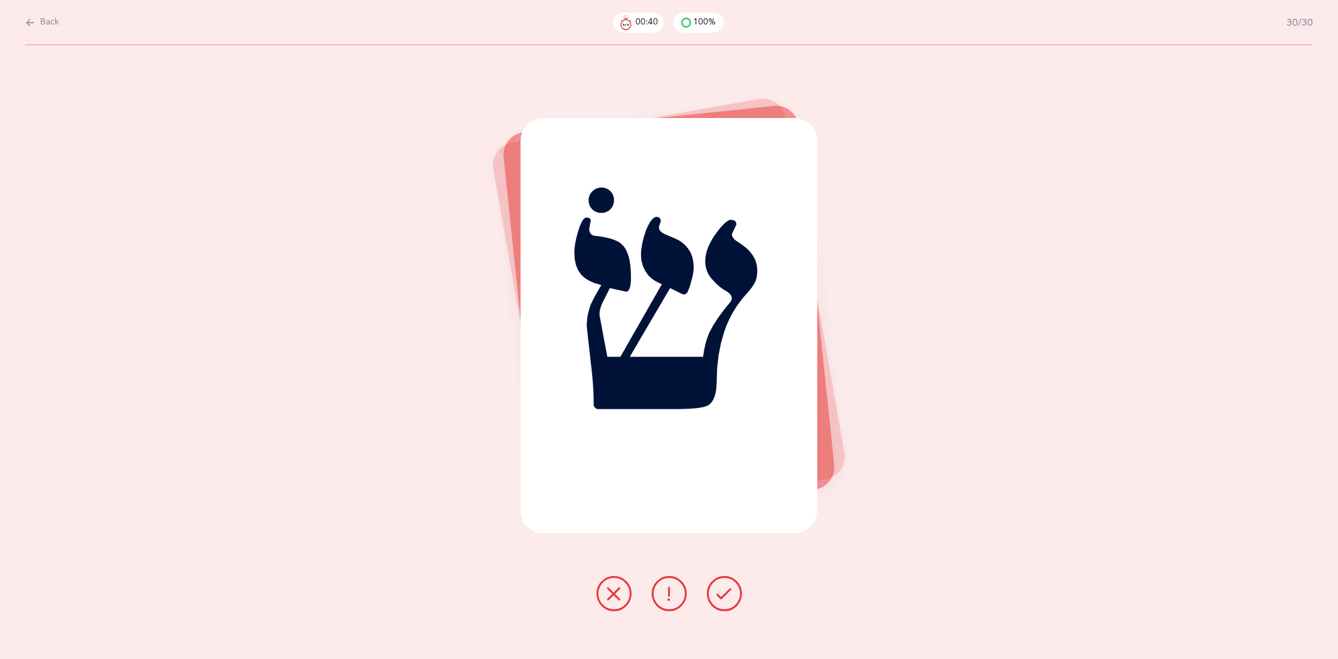
click at [722, 592] on icon at bounding box center [724, 593] width 15 height 15
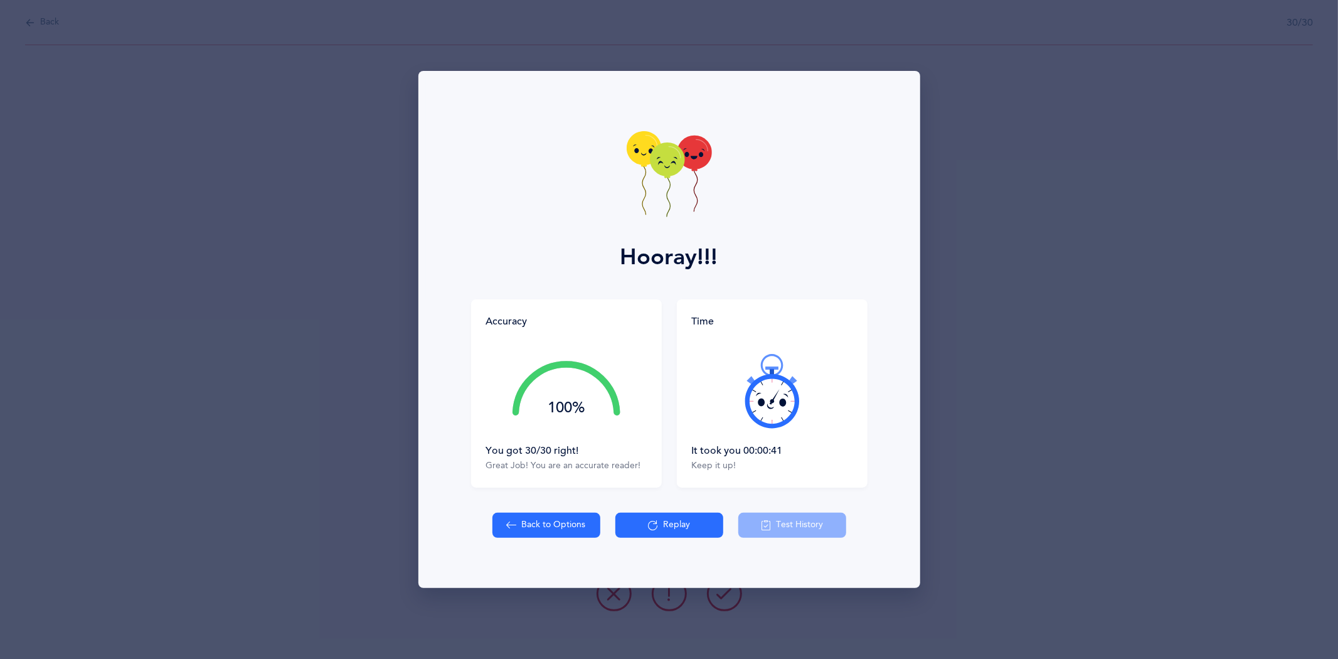
click at [507, 524] on icon at bounding box center [512, 525] width 10 height 14
select select "27"
select select "single"
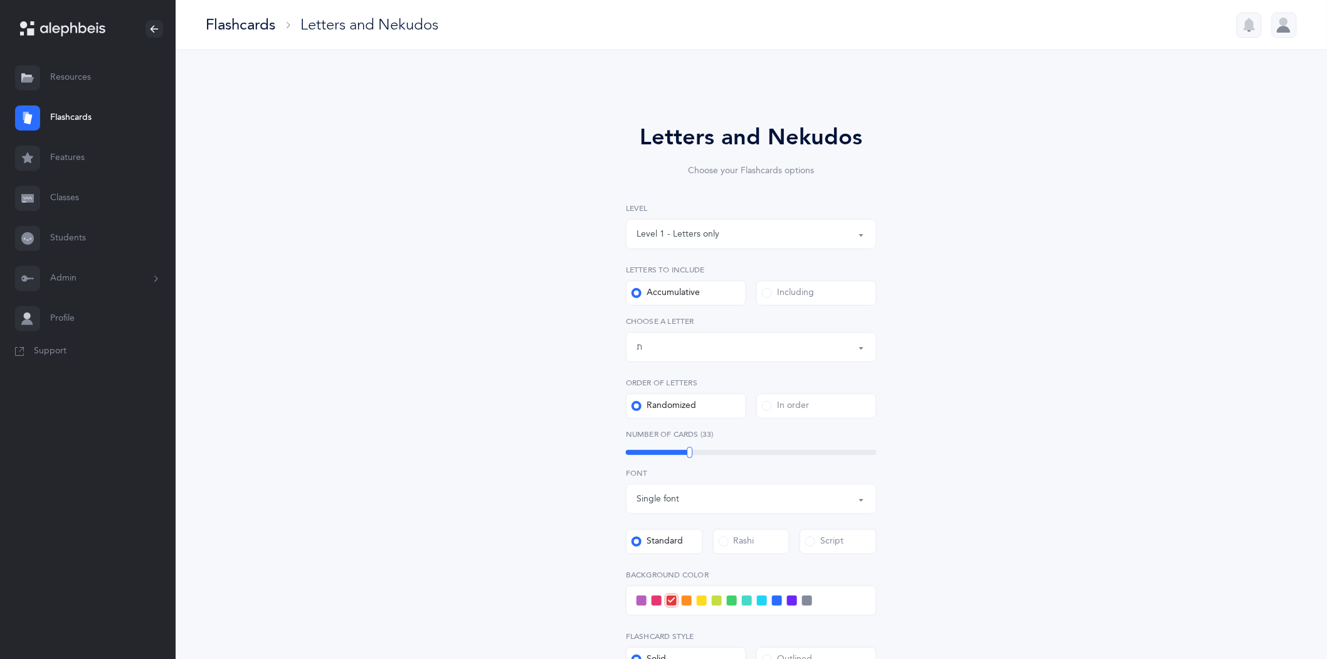
scroll to position [209, 0]
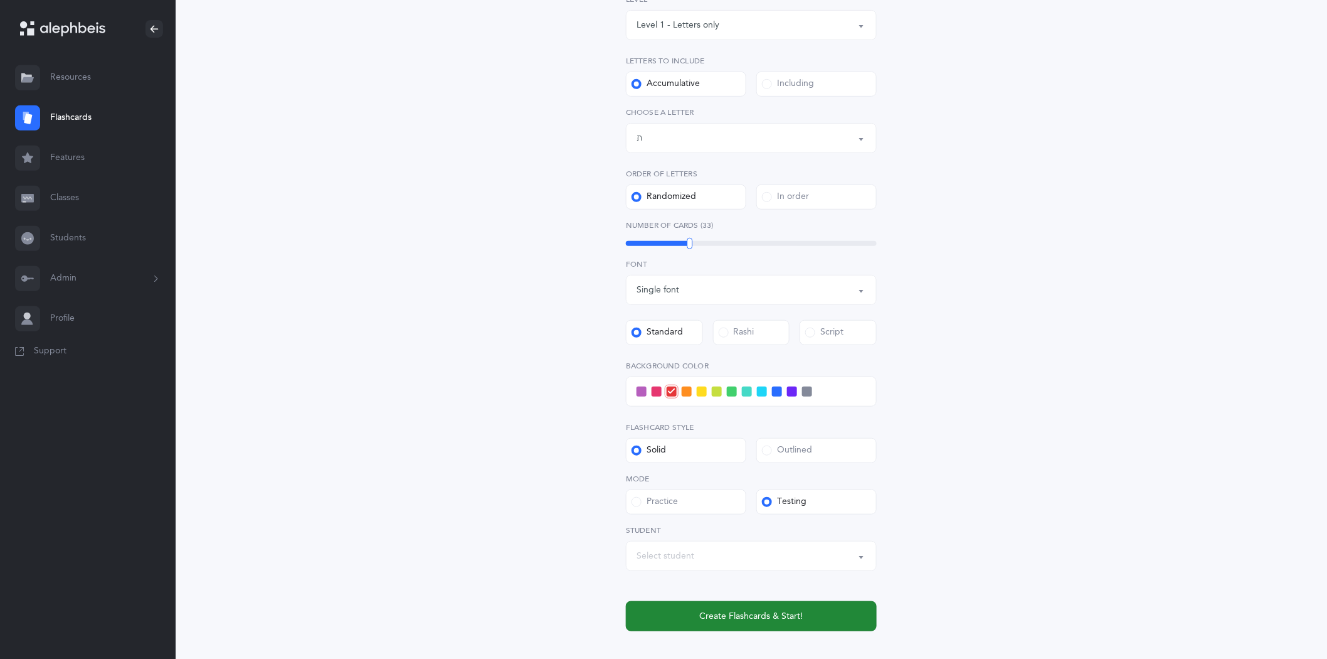
click at [760, 613] on span "Create Flashcards & Start!" at bounding box center [751, 616] width 103 height 13
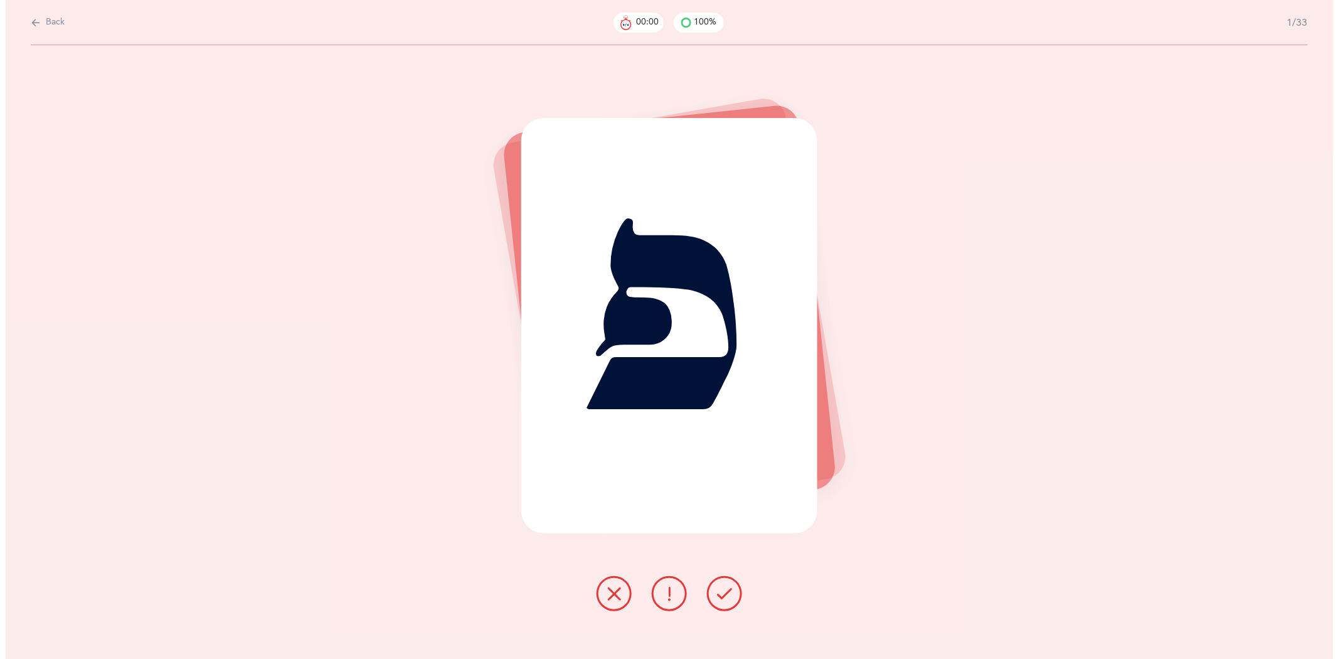
scroll to position [0, 0]
click at [728, 597] on icon at bounding box center [724, 593] width 15 height 15
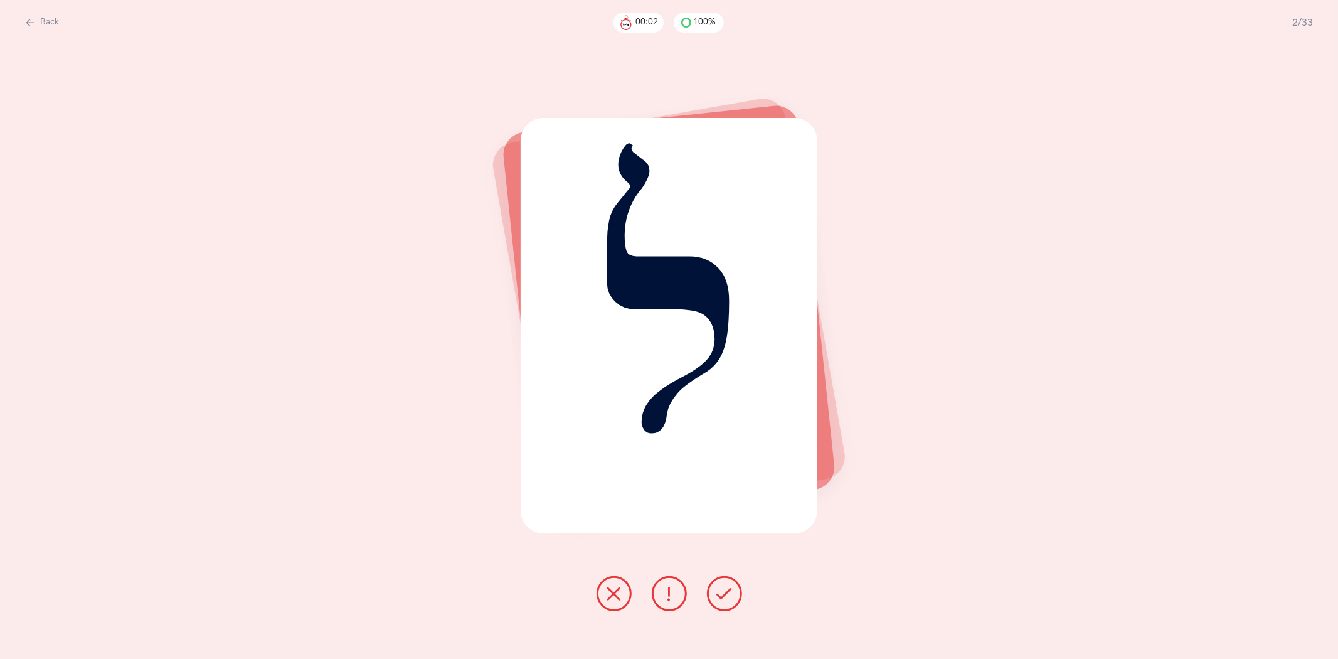
click at [728, 597] on icon at bounding box center [724, 593] width 15 height 15
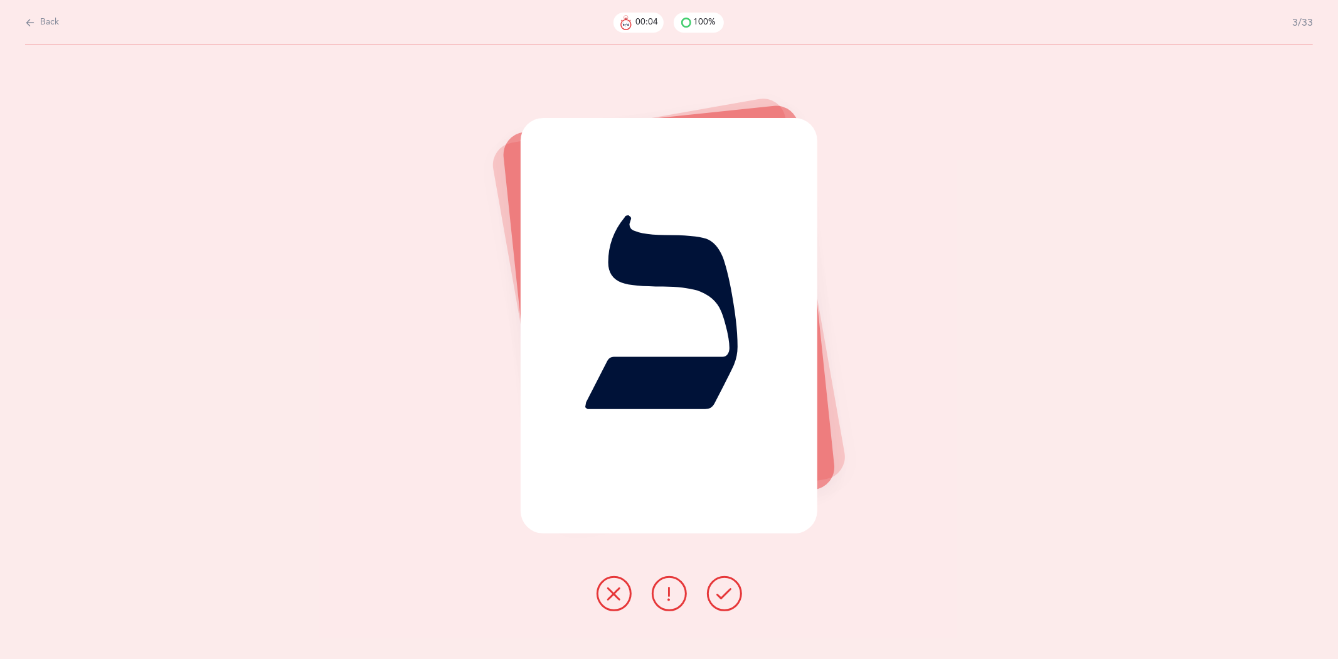
click at [728, 597] on icon at bounding box center [724, 593] width 15 height 15
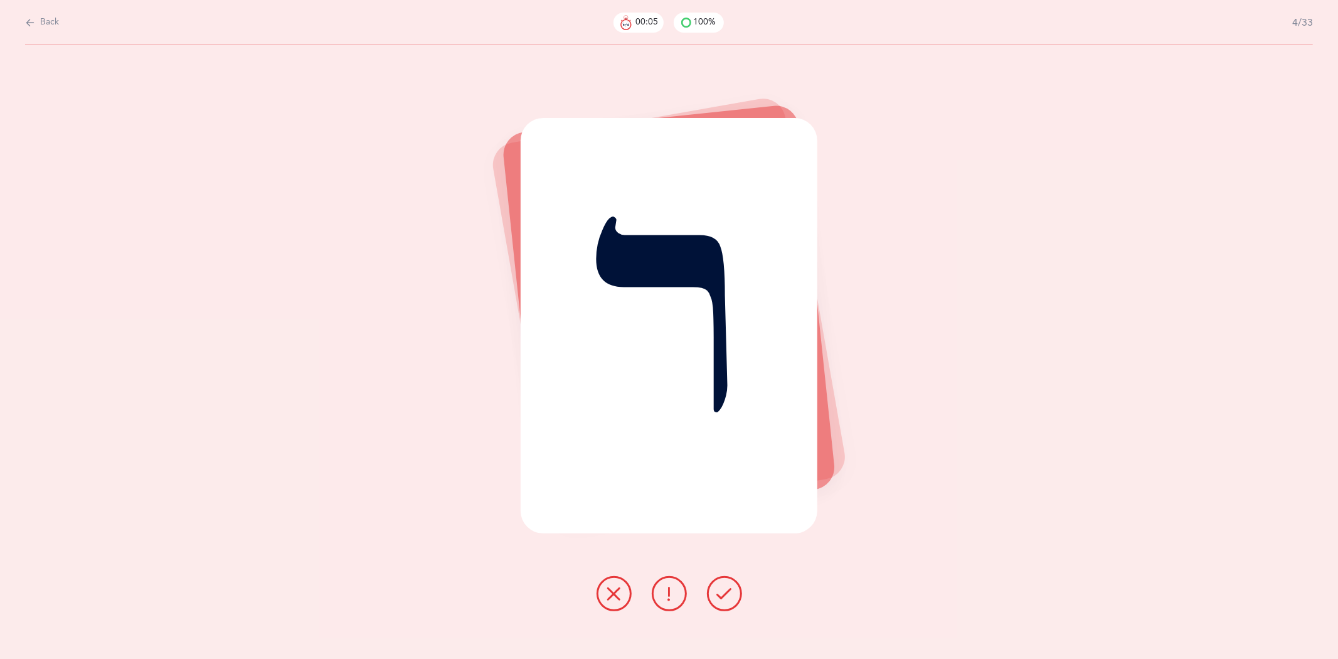
click at [728, 597] on icon at bounding box center [724, 593] width 15 height 15
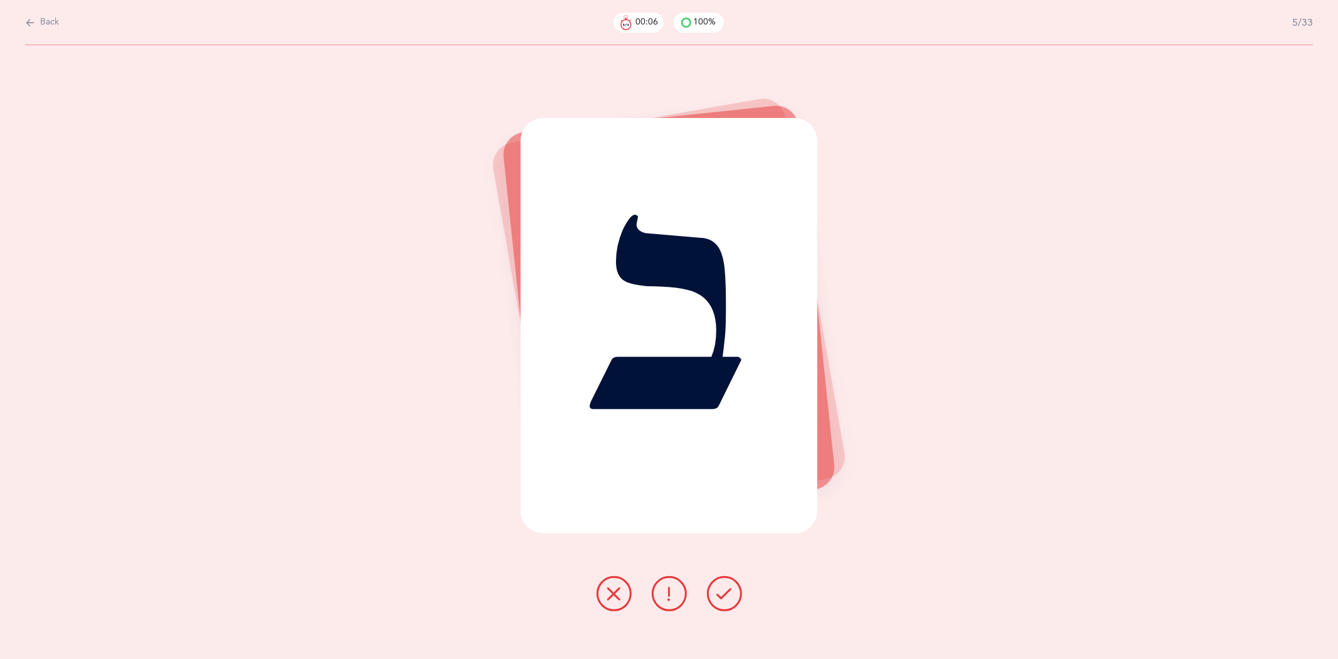
click at [728, 597] on icon at bounding box center [724, 593] width 15 height 15
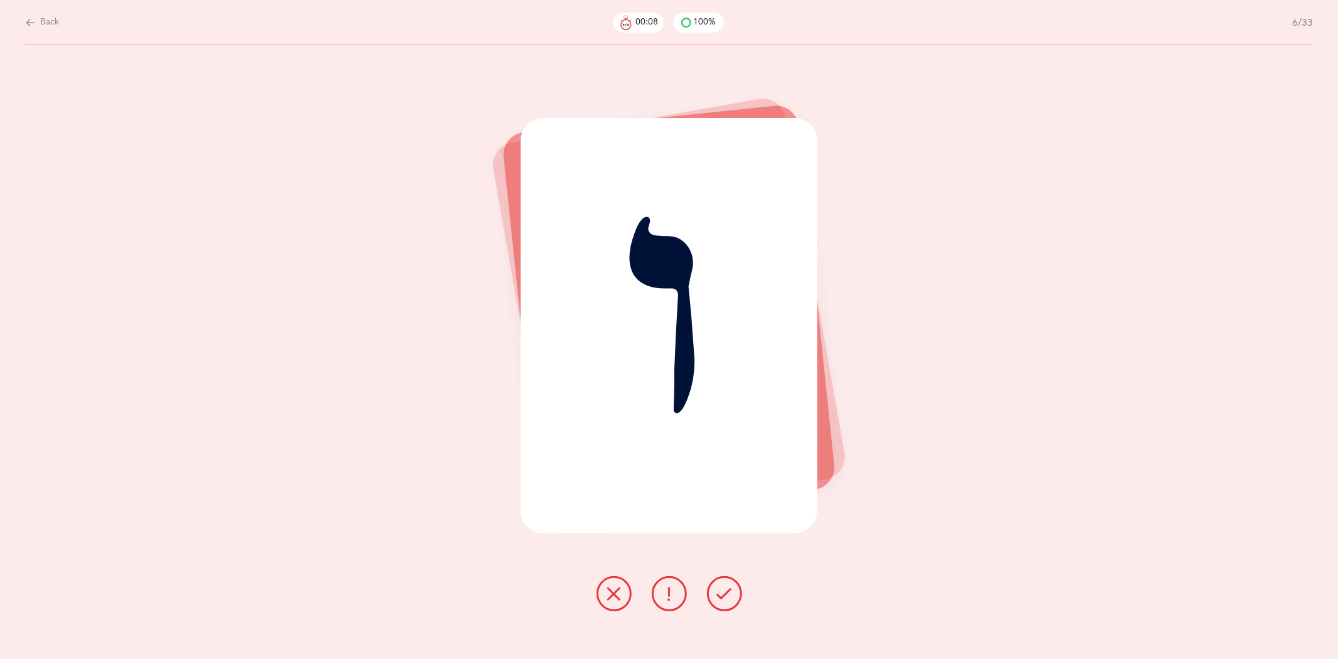
click at [728, 597] on icon at bounding box center [724, 593] width 15 height 15
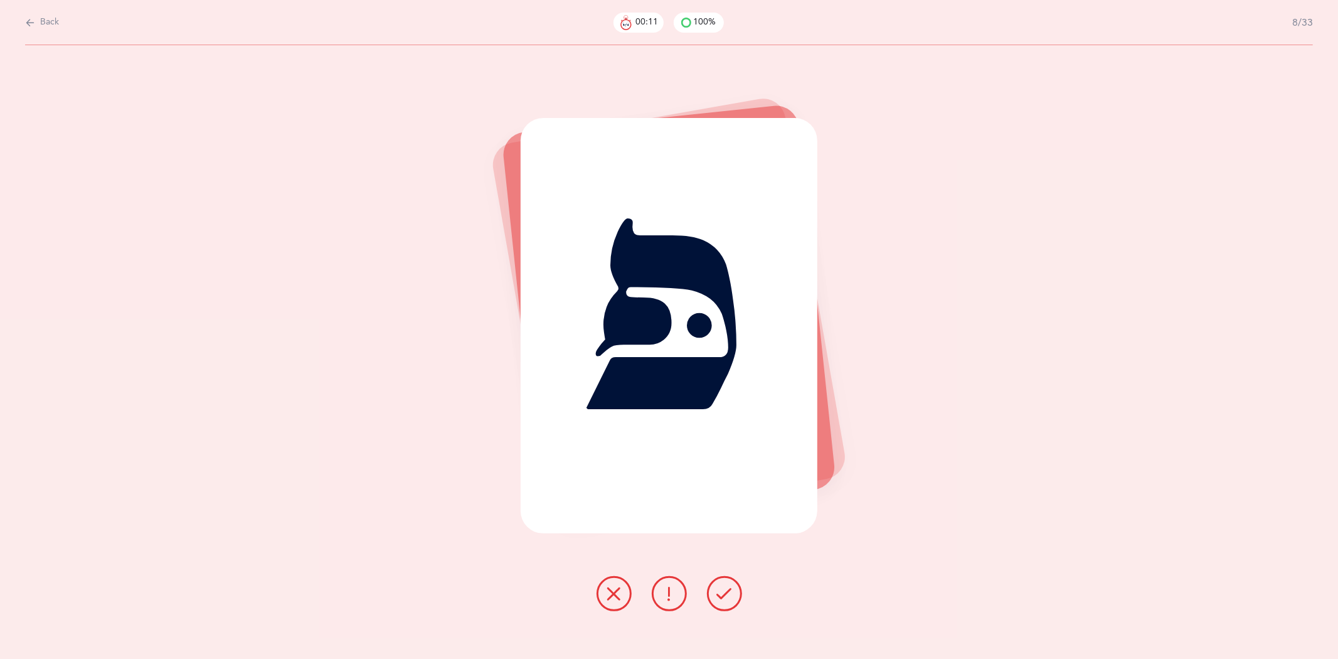
click at [728, 597] on icon at bounding box center [724, 593] width 15 height 15
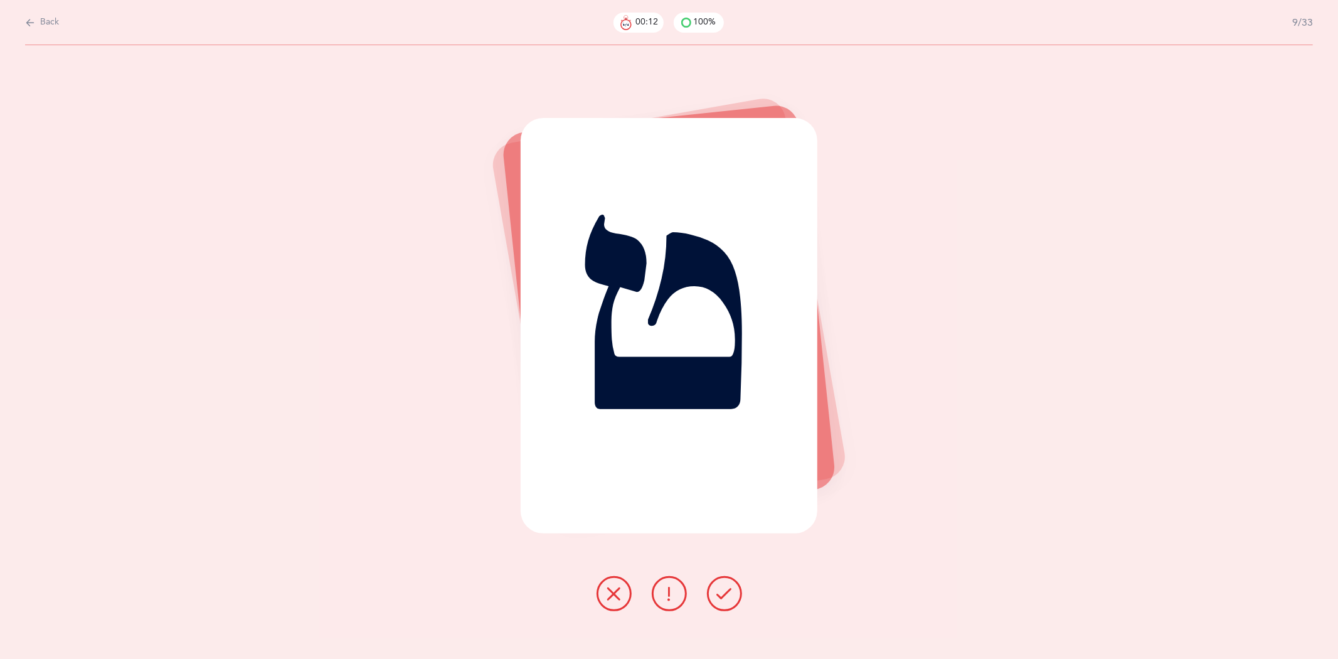
click at [728, 597] on icon at bounding box center [724, 593] width 15 height 15
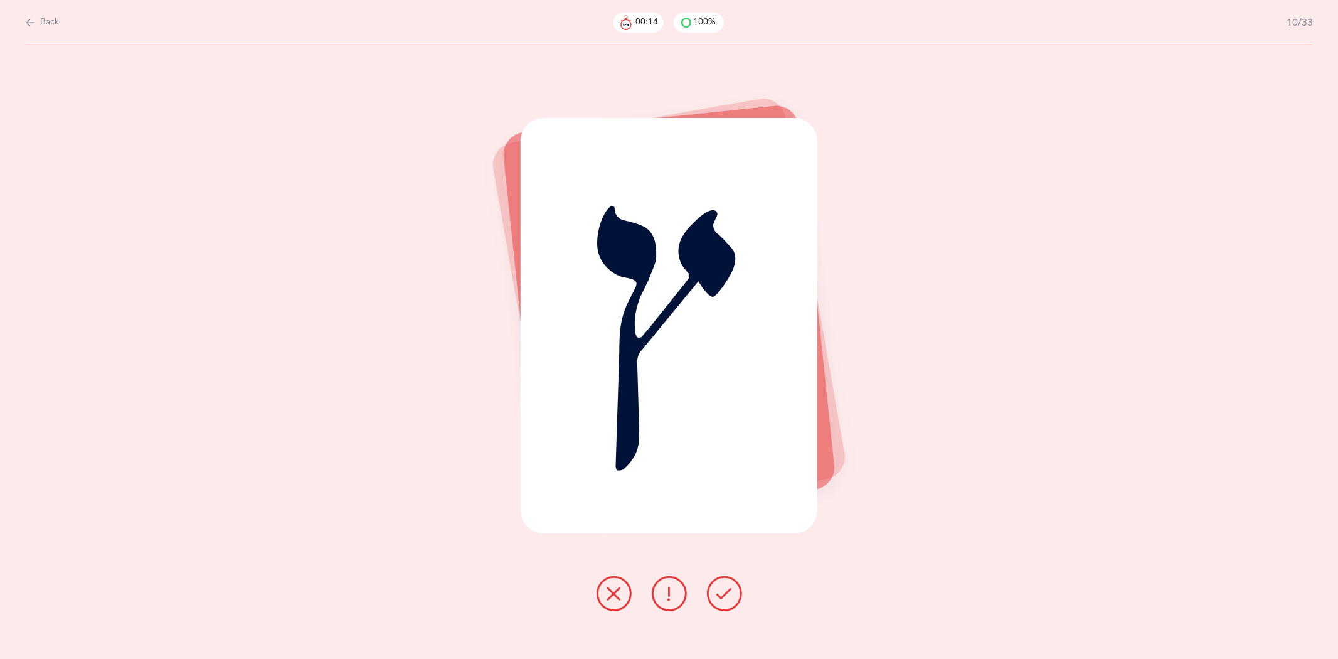
click at [728, 597] on icon at bounding box center [724, 593] width 15 height 15
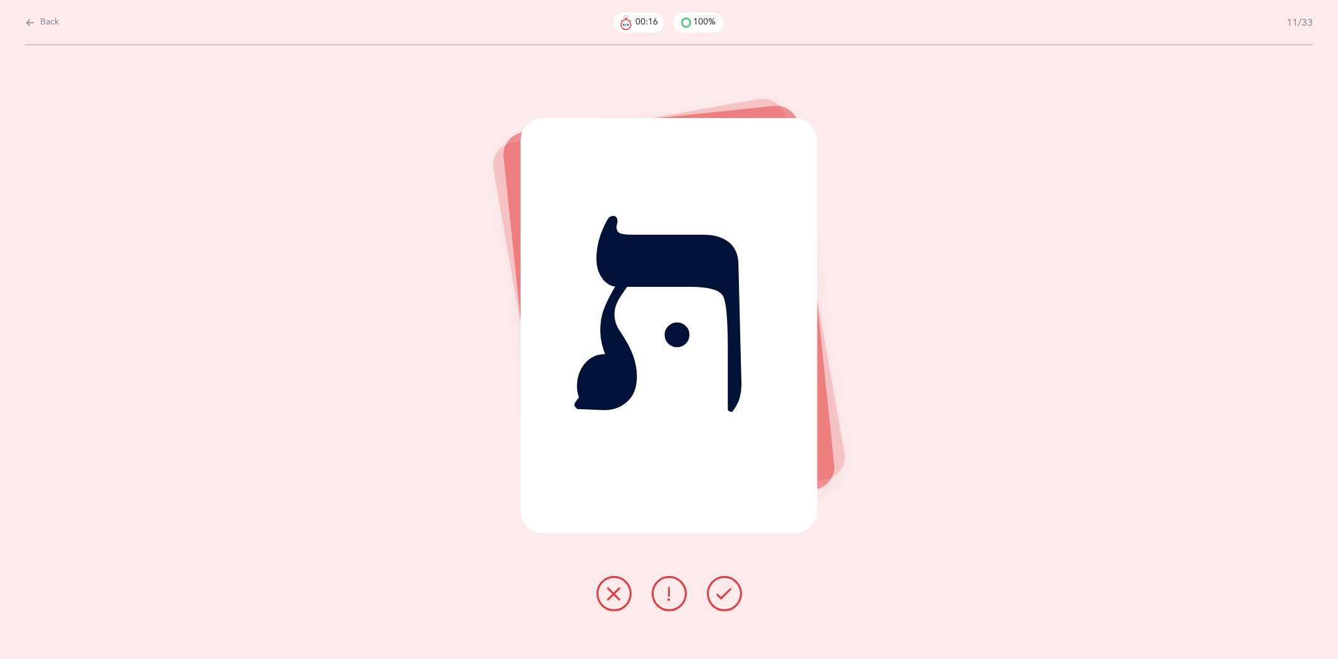
click at [728, 597] on icon at bounding box center [724, 593] width 15 height 15
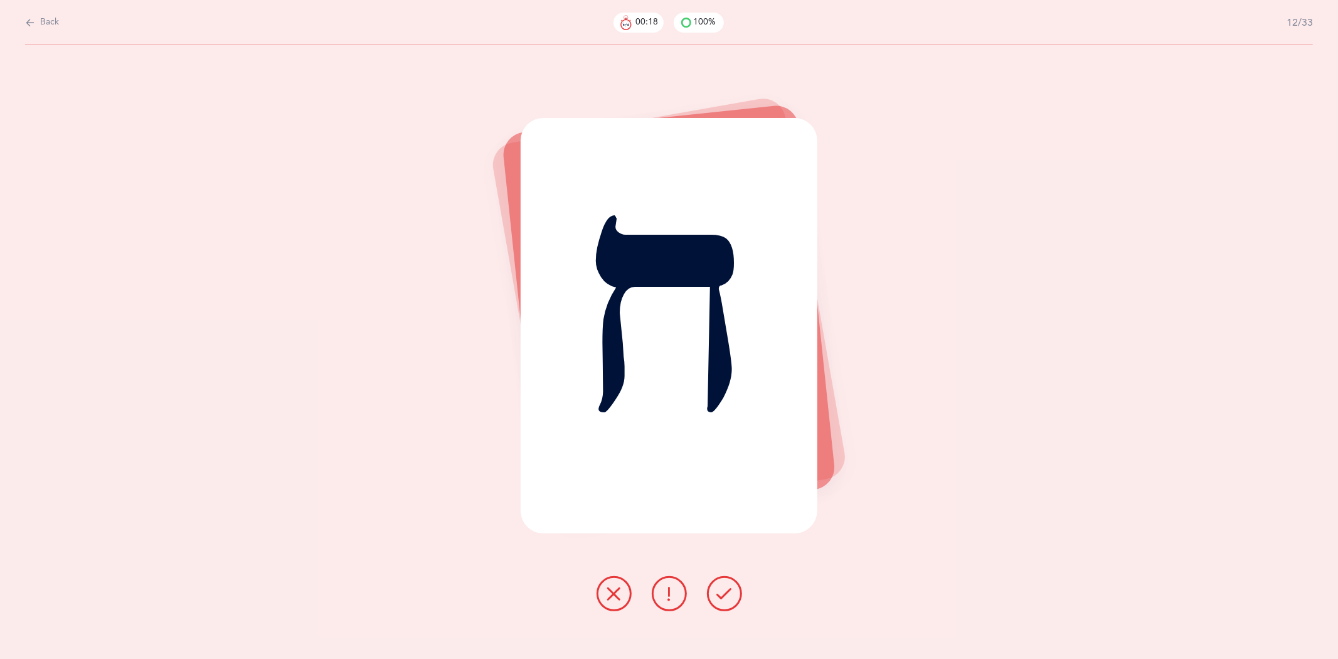
click at [728, 597] on icon at bounding box center [724, 593] width 15 height 15
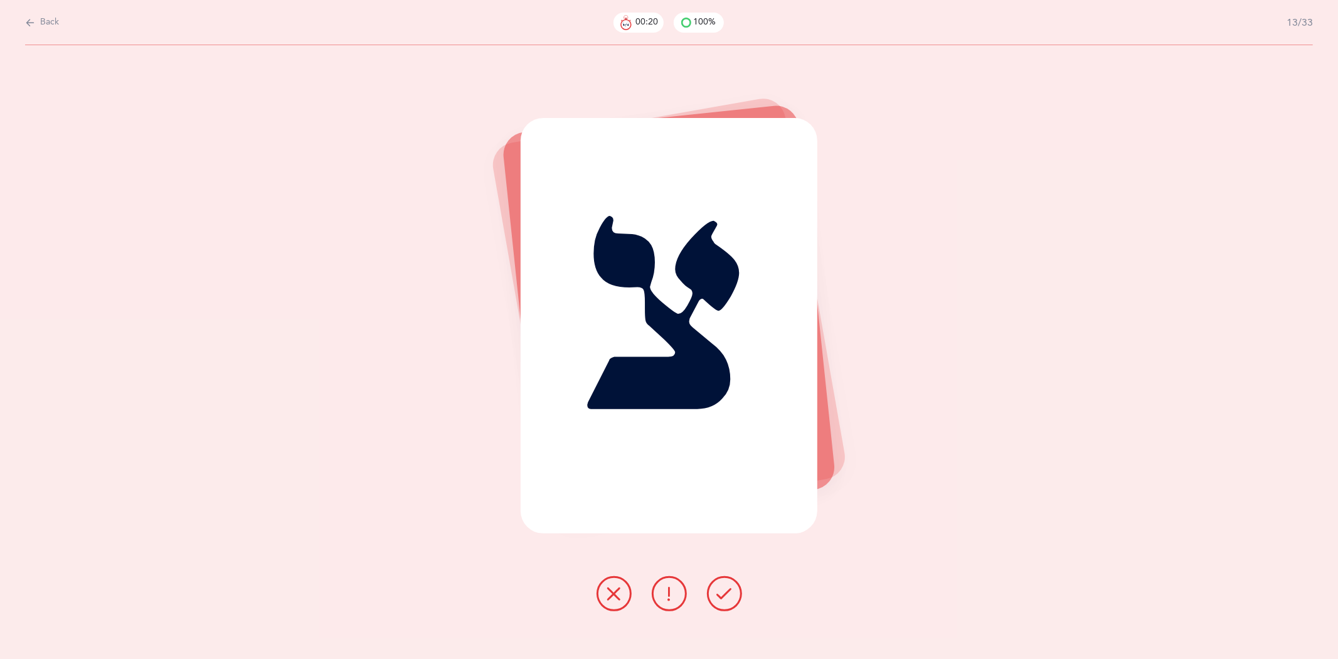
click at [728, 597] on icon at bounding box center [724, 593] width 15 height 15
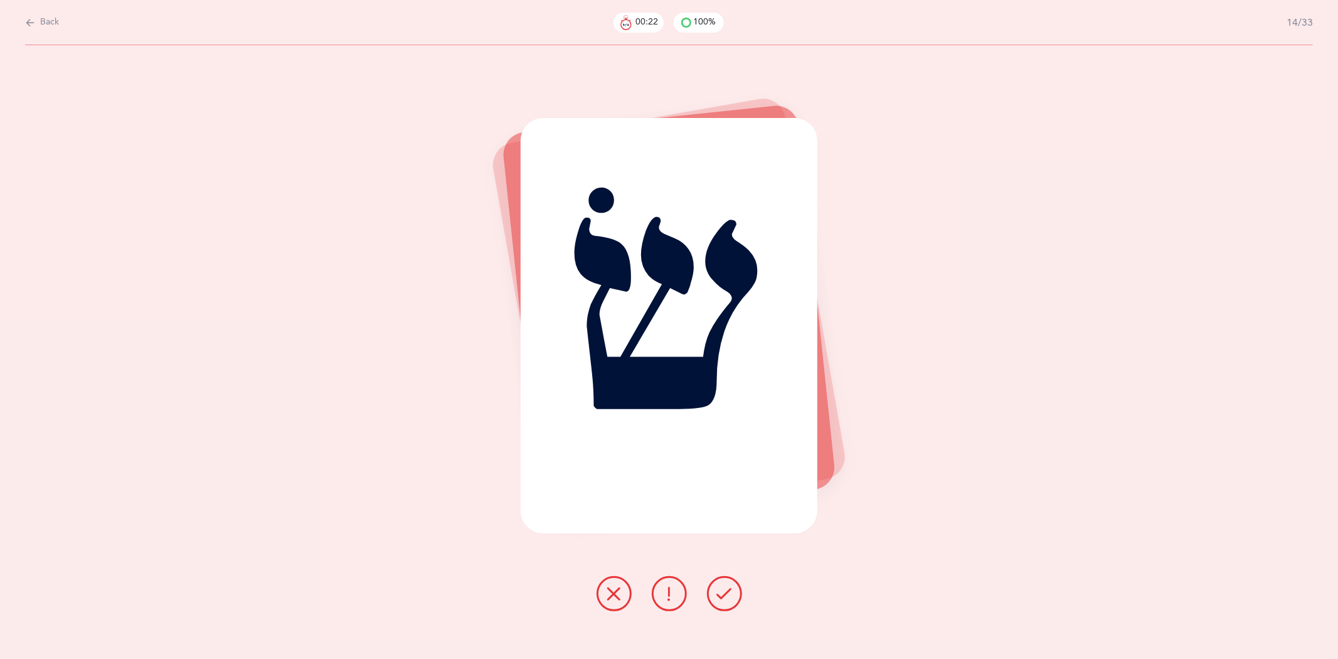
click at [728, 597] on icon at bounding box center [724, 593] width 15 height 15
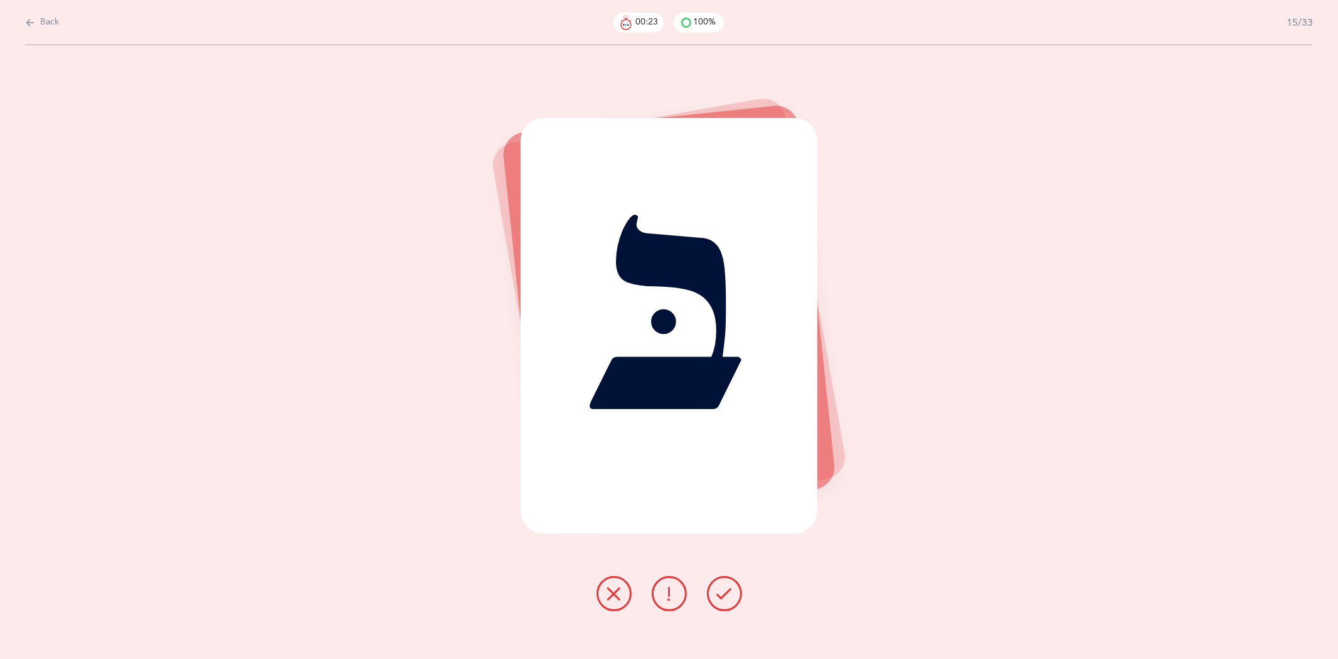
click at [728, 597] on icon at bounding box center [724, 593] width 15 height 15
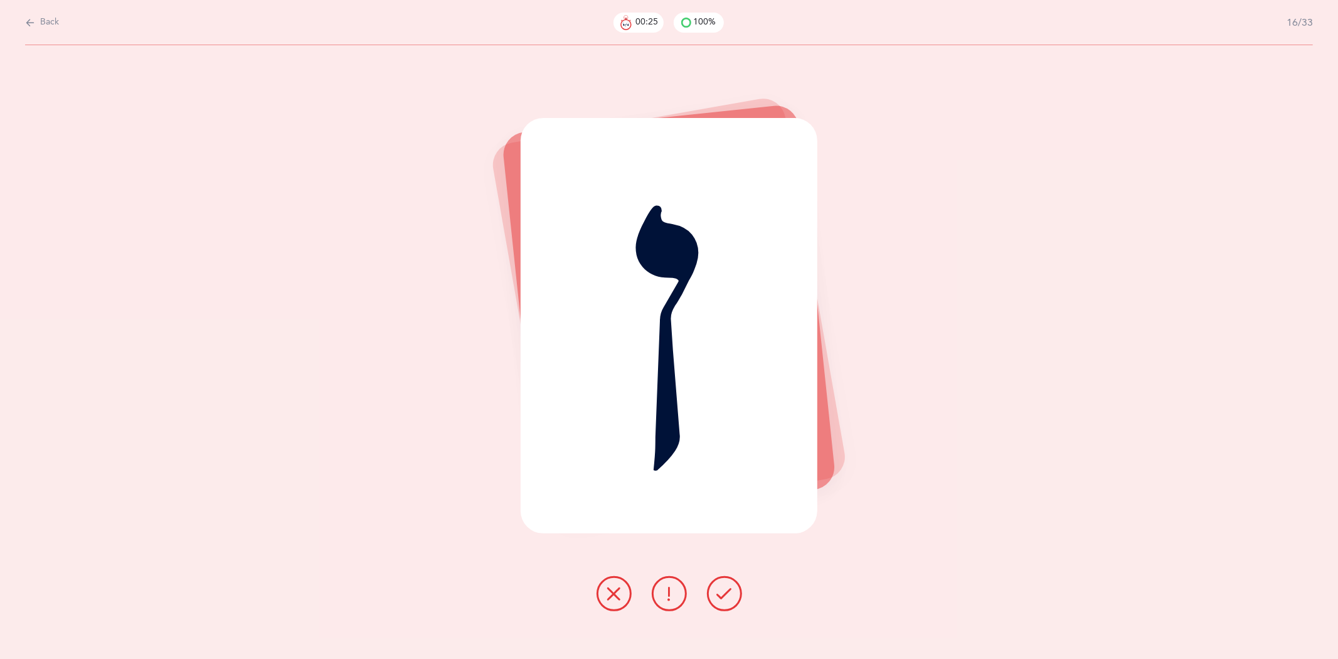
click at [728, 597] on icon at bounding box center [724, 593] width 15 height 15
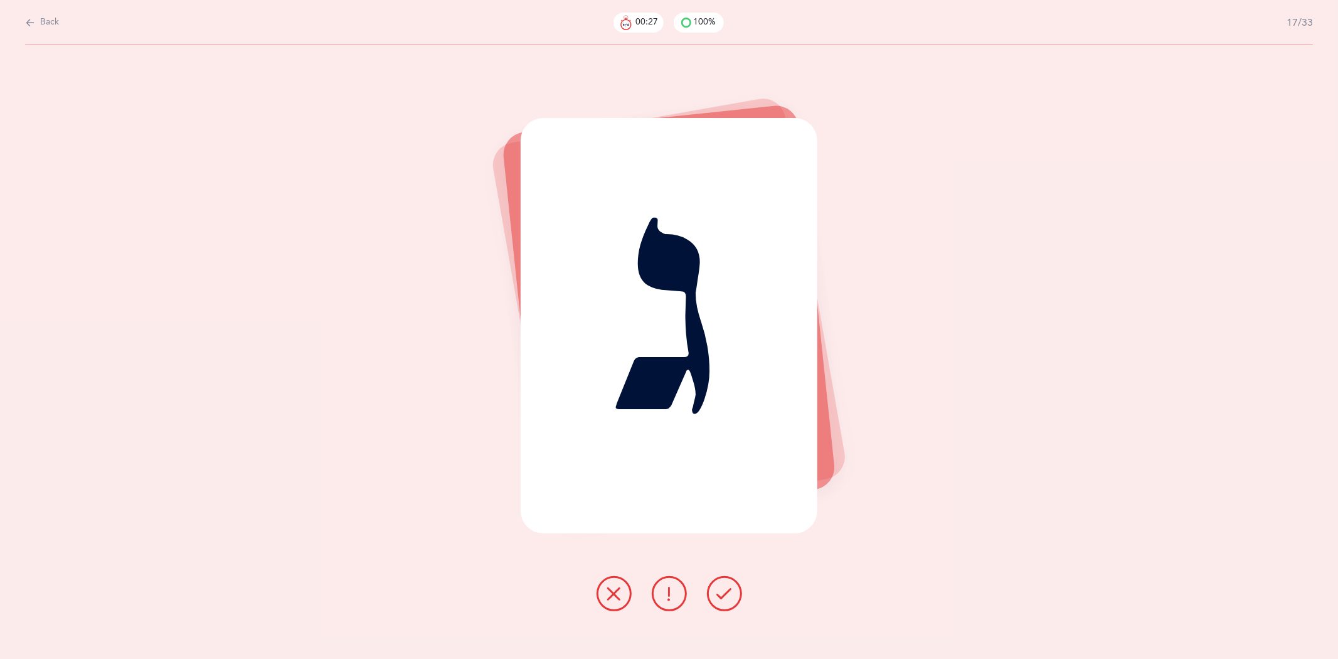
click at [728, 597] on icon at bounding box center [724, 593] width 15 height 15
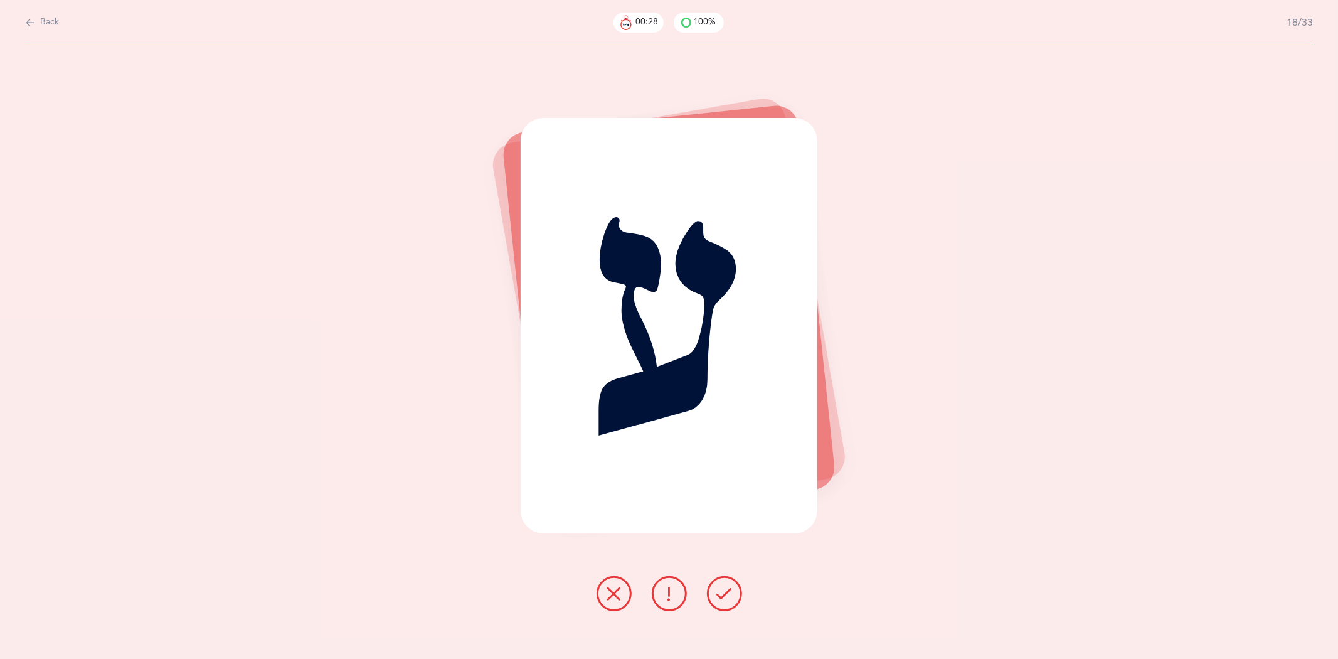
click at [728, 597] on icon at bounding box center [724, 593] width 15 height 15
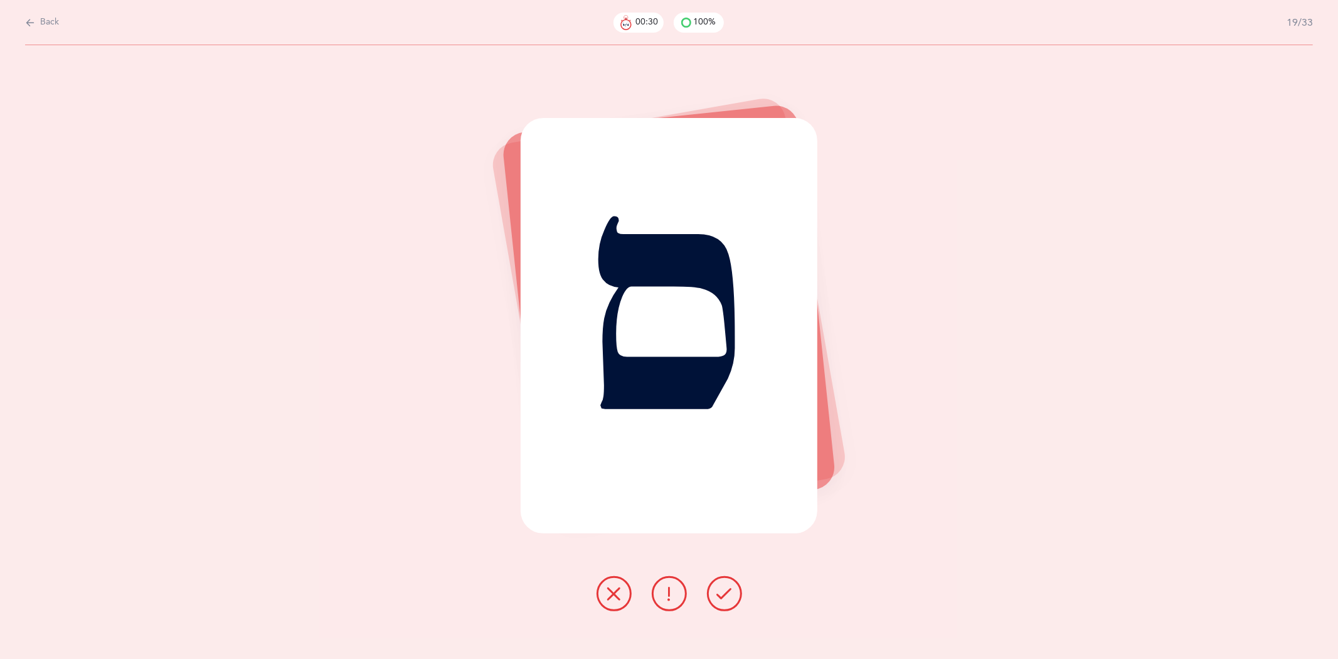
click at [728, 597] on icon at bounding box center [724, 593] width 15 height 15
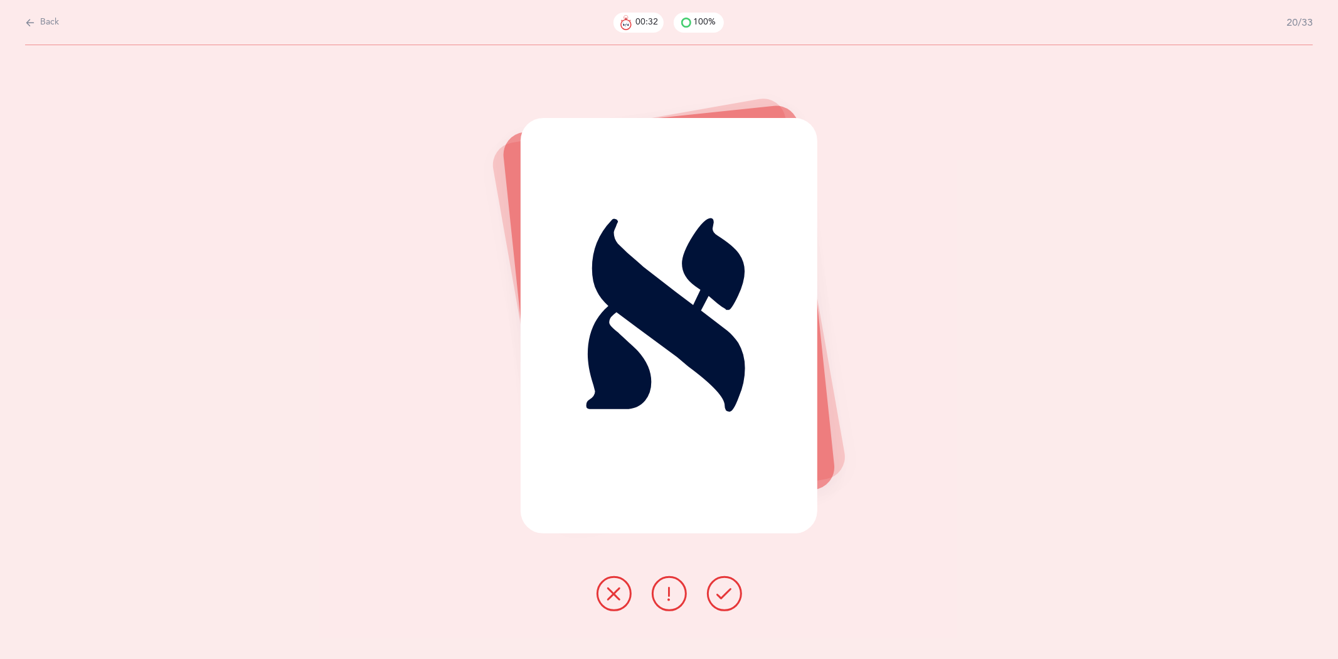
click at [728, 597] on icon at bounding box center [724, 593] width 15 height 15
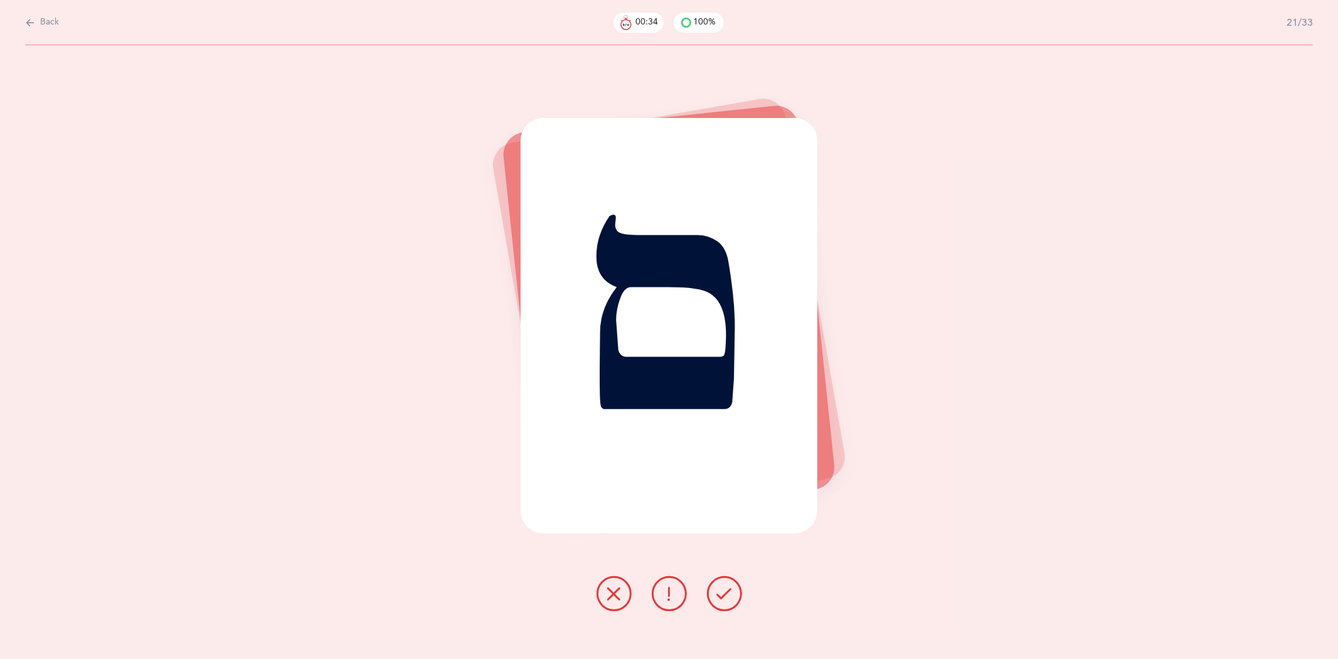
click at [728, 597] on icon at bounding box center [724, 593] width 15 height 15
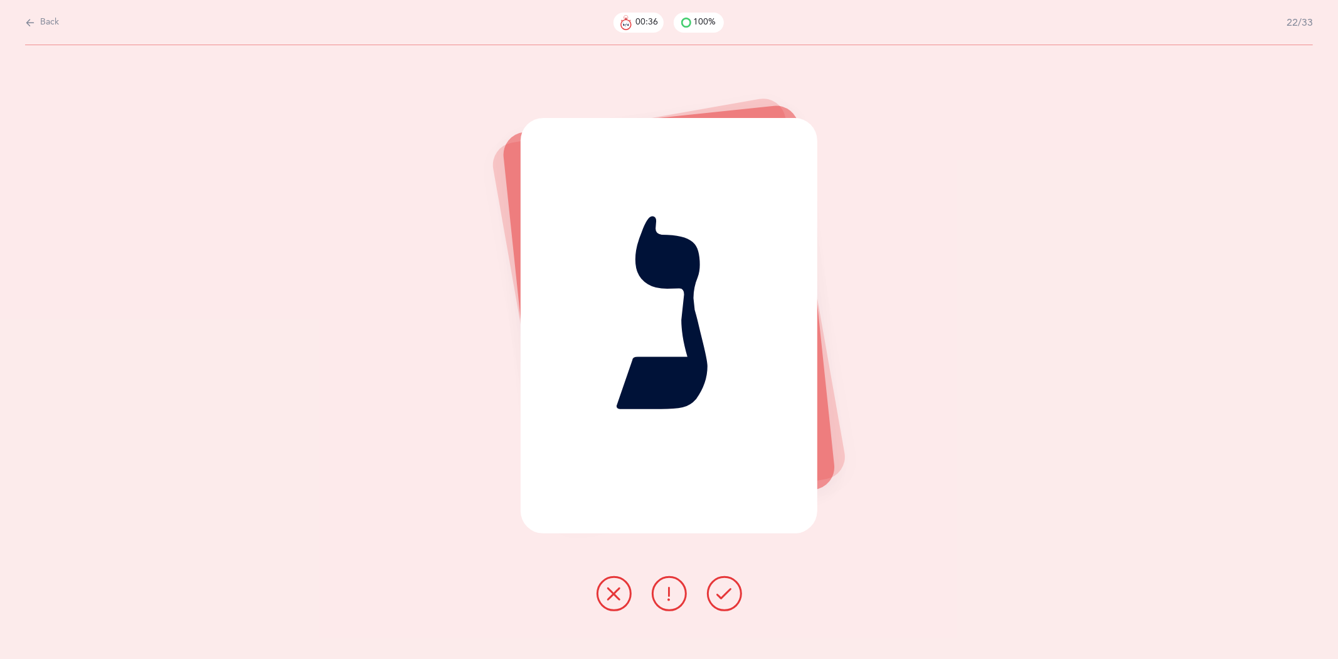
click at [728, 597] on icon at bounding box center [724, 593] width 15 height 15
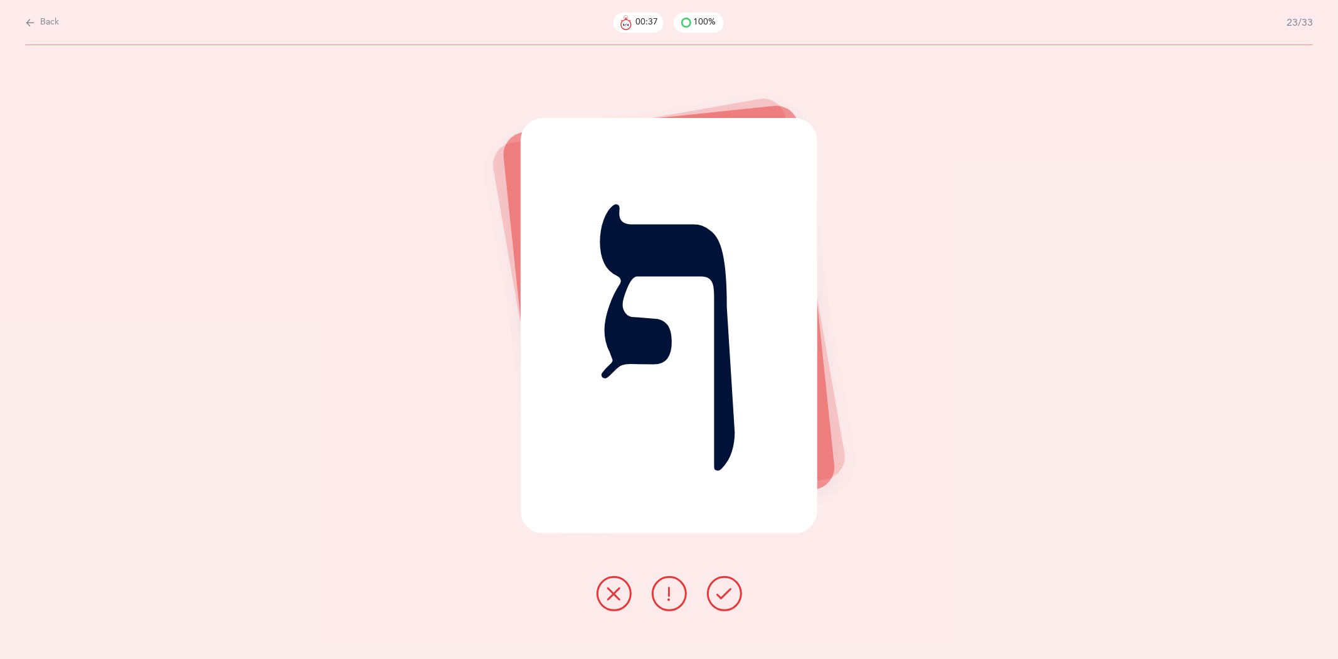
click at [728, 597] on icon at bounding box center [724, 593] width 15 height 15
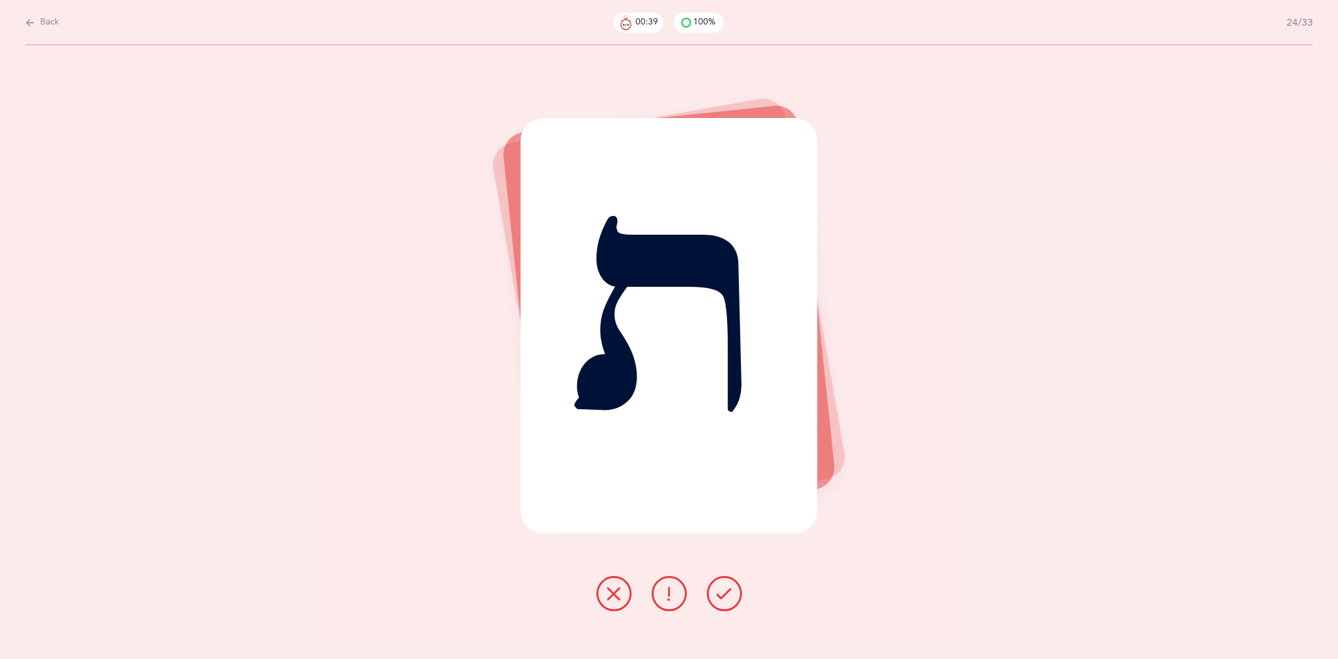
click at [728, 597] on icon at bounding box center [724, 593] width 15 height 15
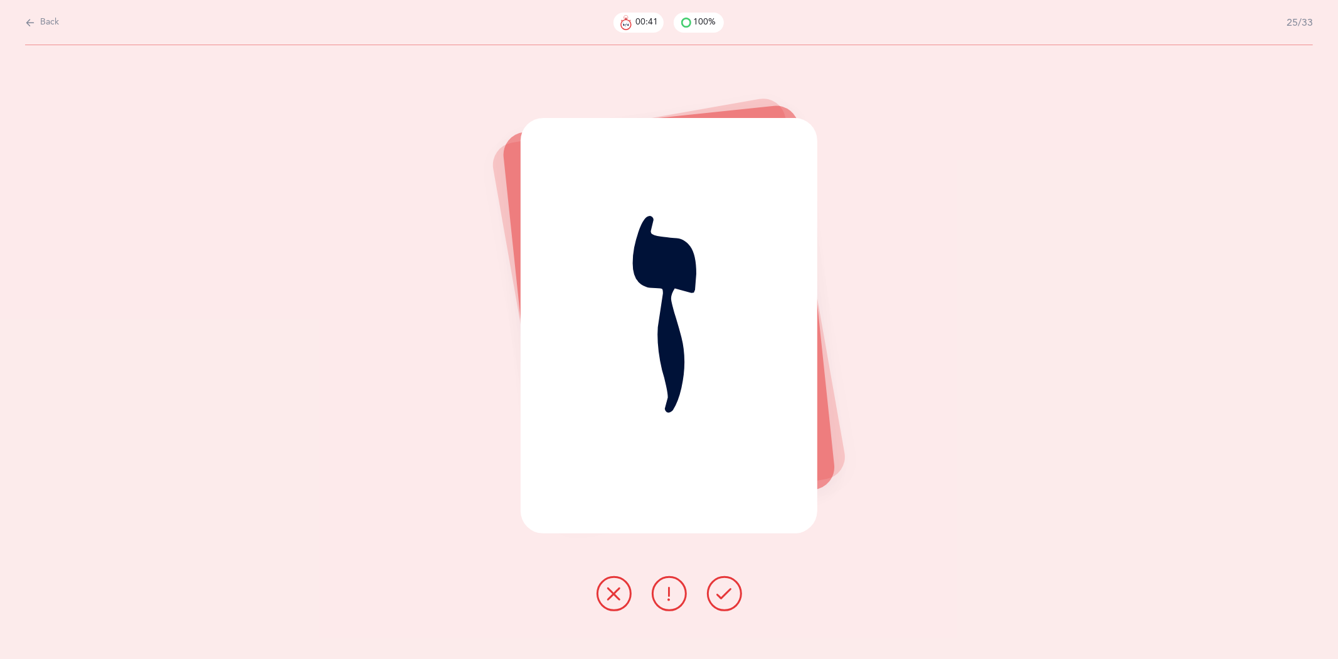
click at [728, 597] on icon at bounding box center [724, 593] width 15 height 15
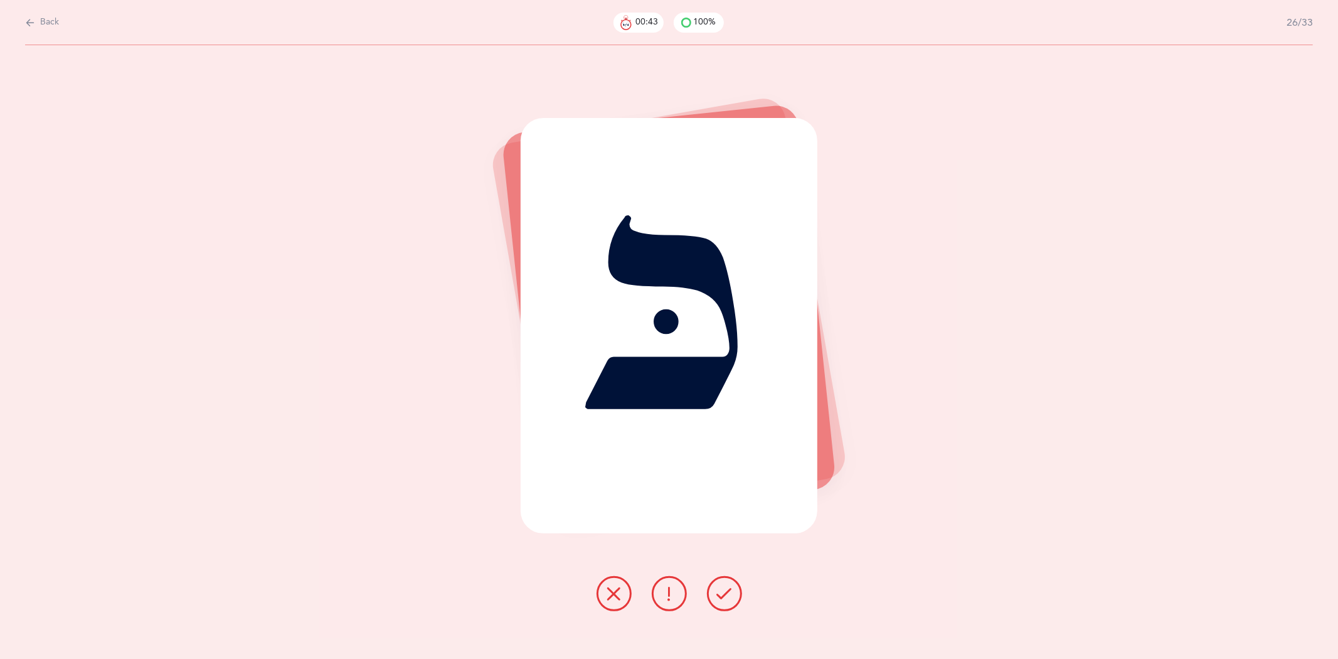
click at [728, 597] on icon at bounding box center [724, 593] width 15 height 15
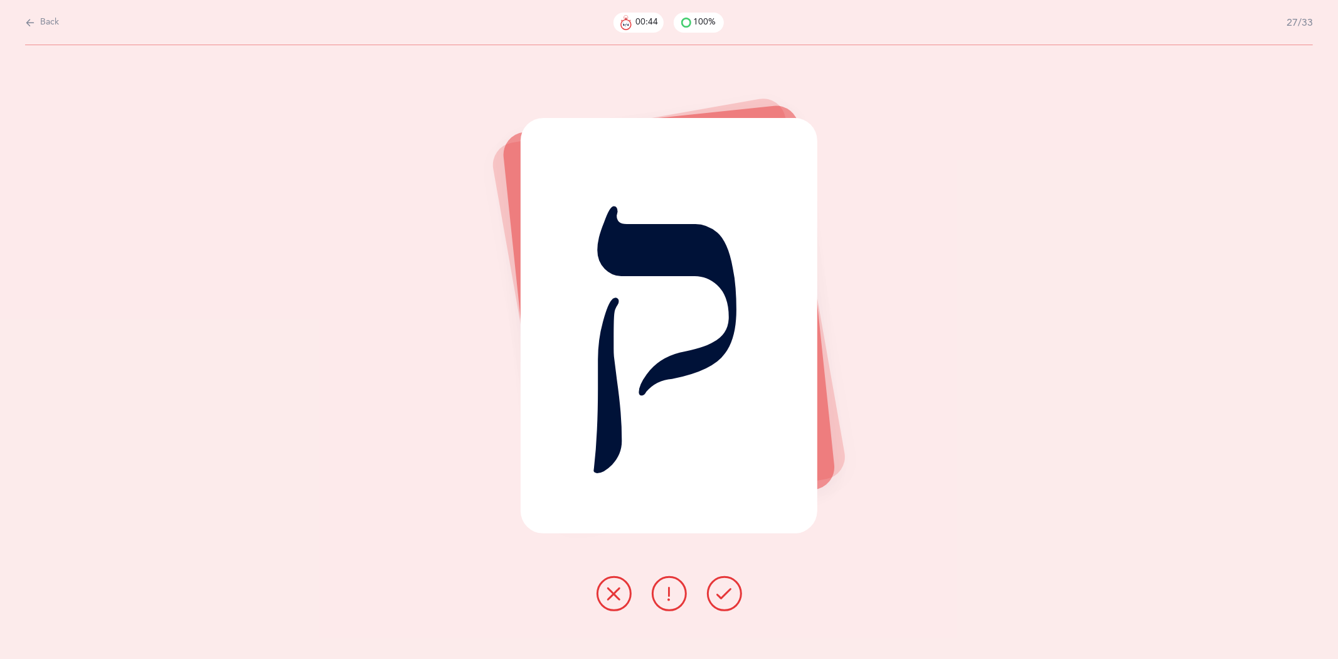
click at [728, 597] on icon at bounding box center [724, 593] width 15 height 15
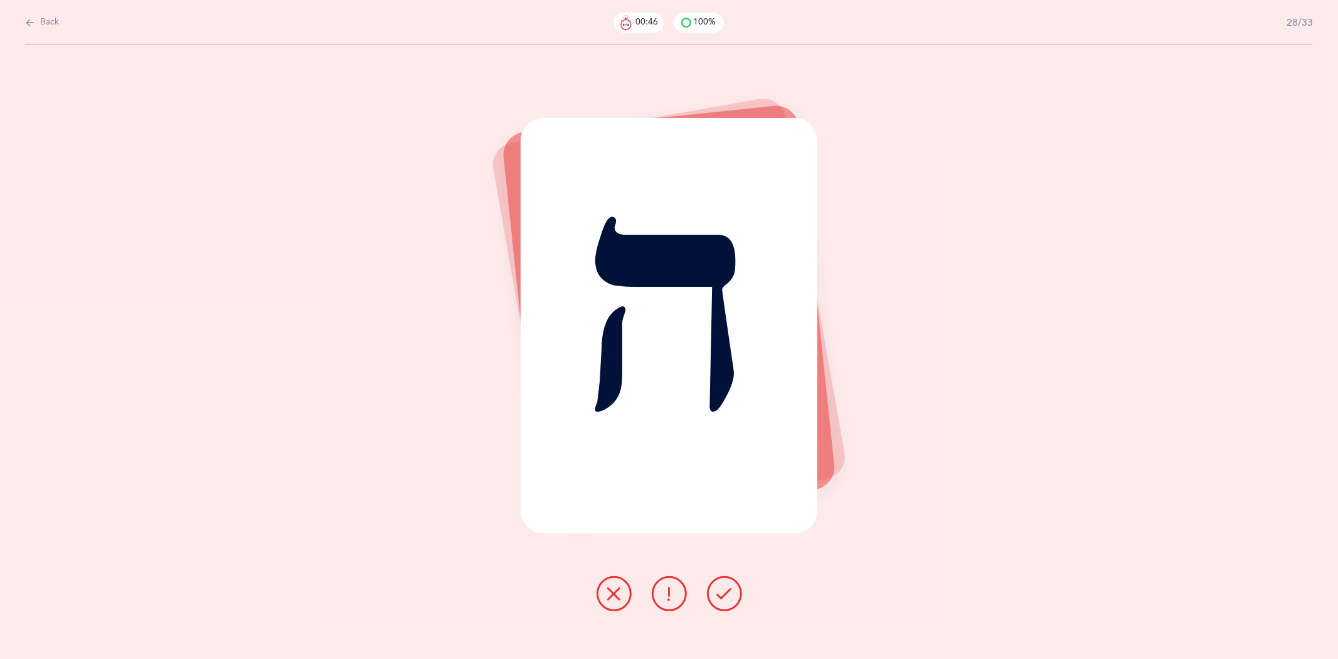
click at [728, 597] on icon at bounding box center [724, 593] width 15 height 15
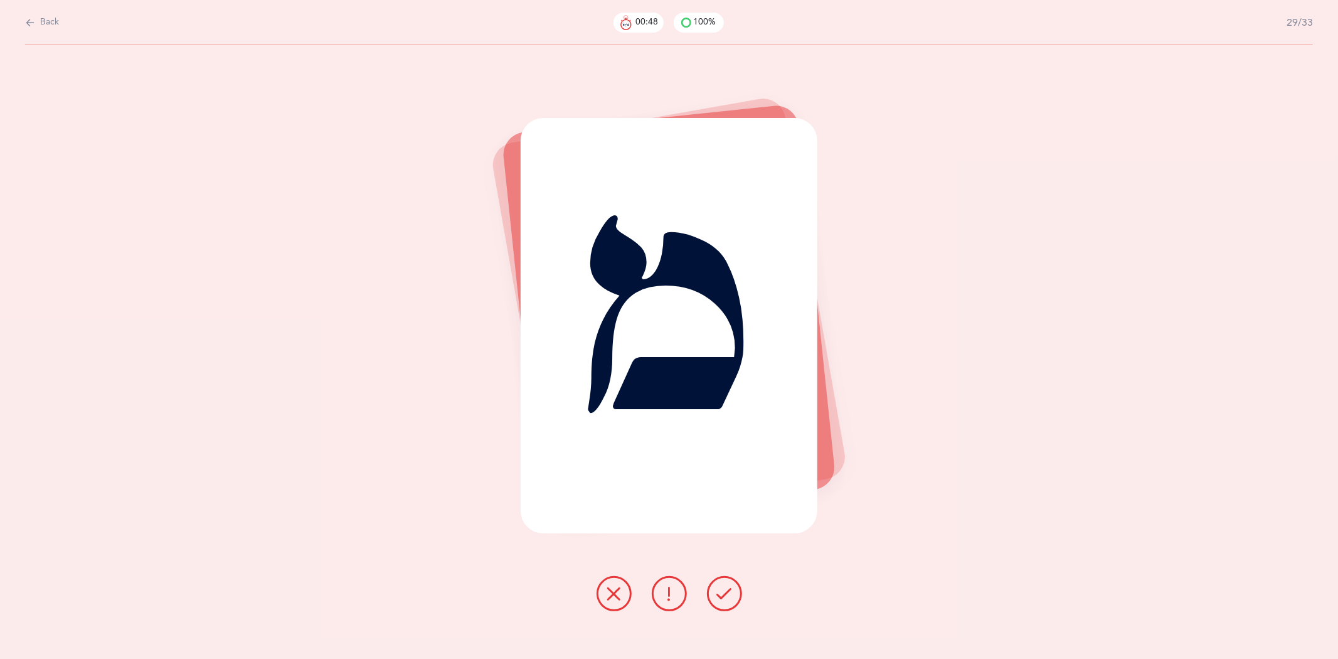
click at [728, 597] on icon at bounding box center [724, 593] width 15 height 15
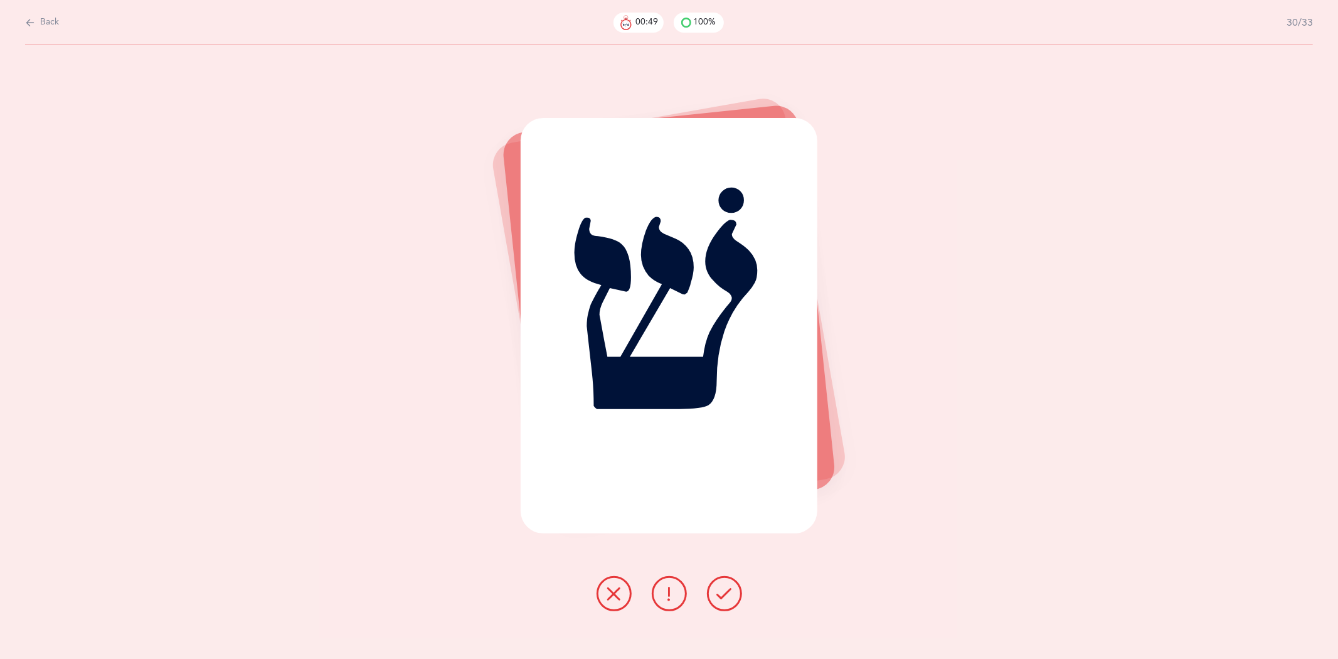
click at [728, 597] on icon at bounding box center [724, 593] width 15 height 15
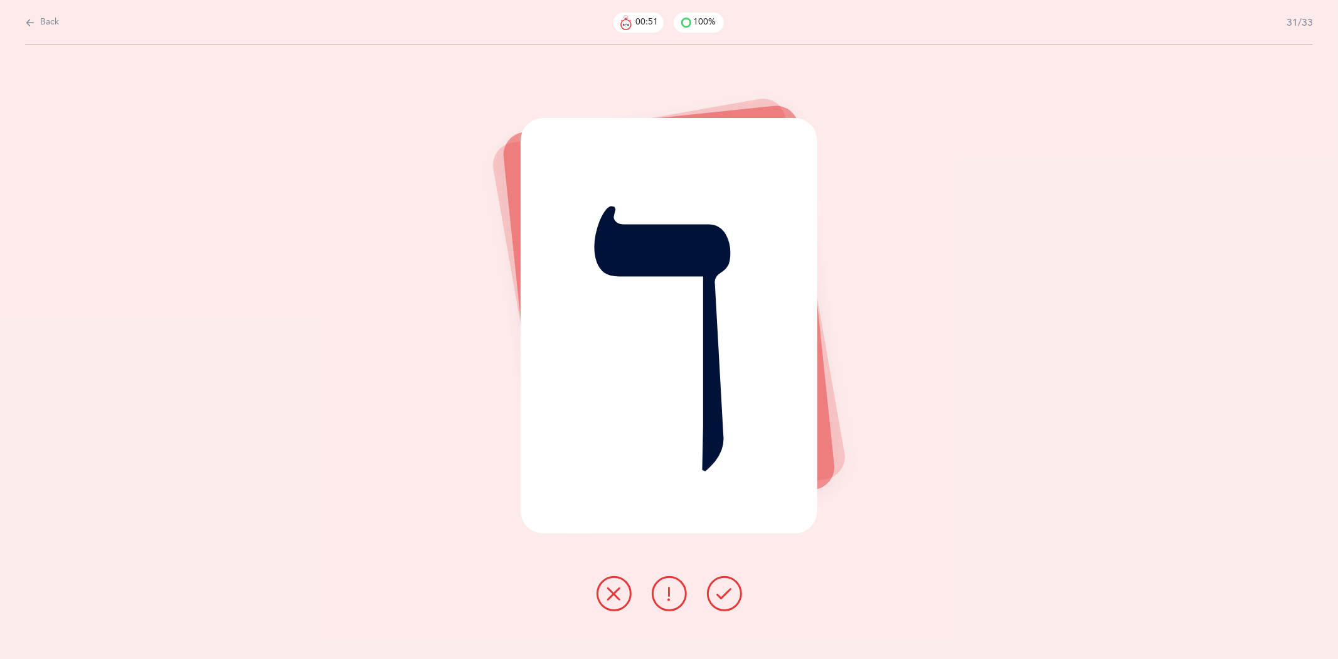
click at [728, 597] on icon at bounding box center [724, 593] width 15 height 15
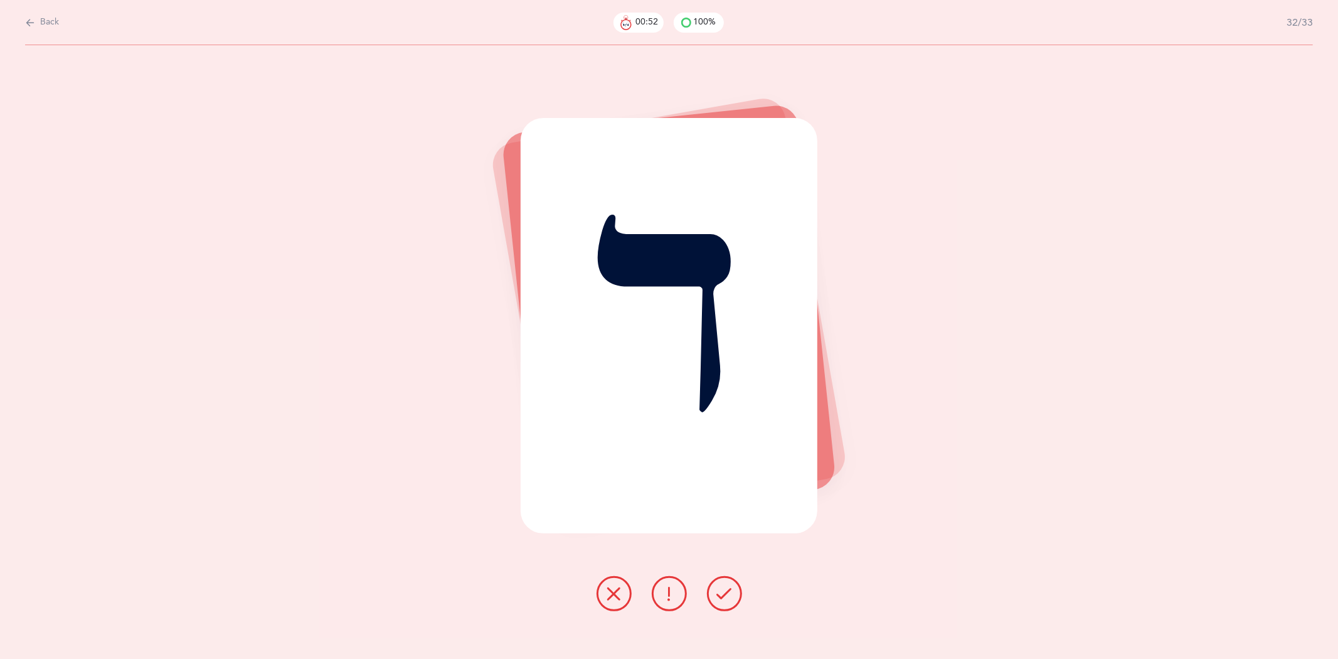
click at [728, 597] on icon at bounding box center [724, 593] width 15 height 15
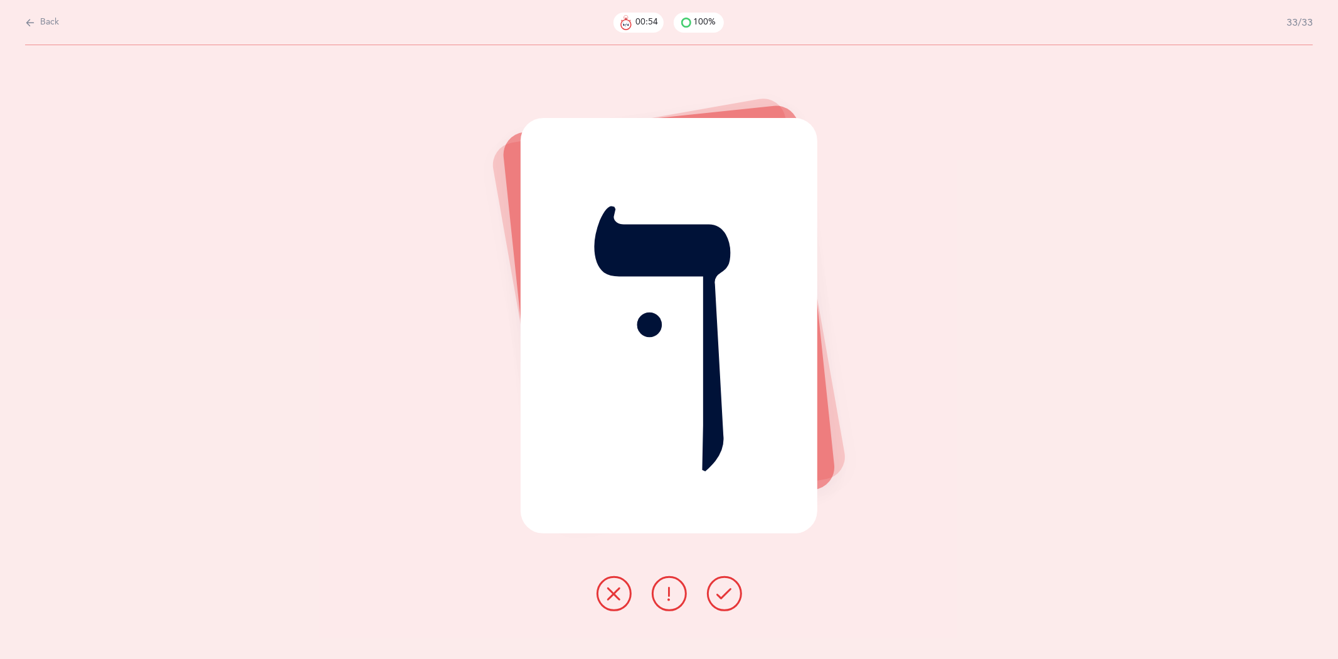
click at [728, 597] on icon at bounding box center [724, 593] width 15 height 15
